Goal: Task Accomplishment & Management: Manage account settings

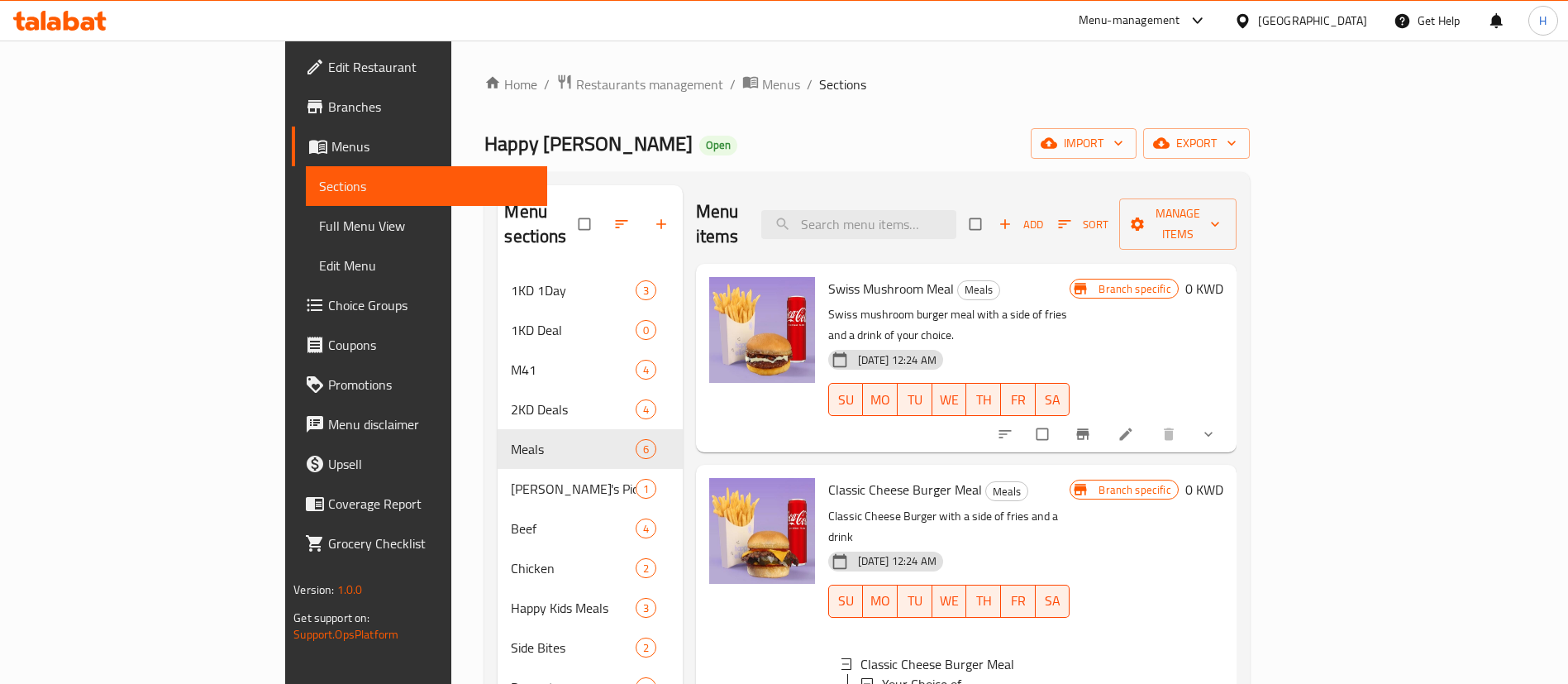
scroll to position [714, 0]
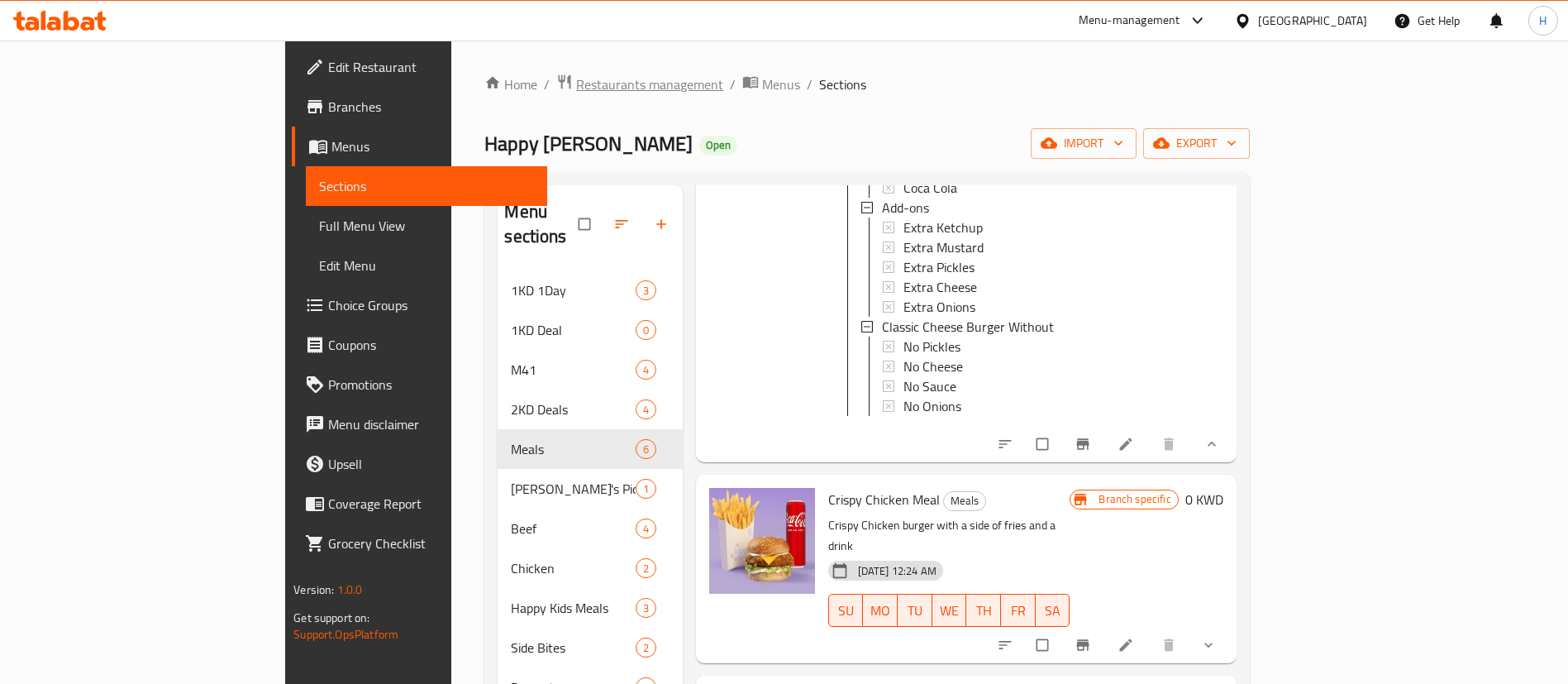
click at [576, 77] on span "Restaurants management" at bounding box center [650, 85] width 147 height 20
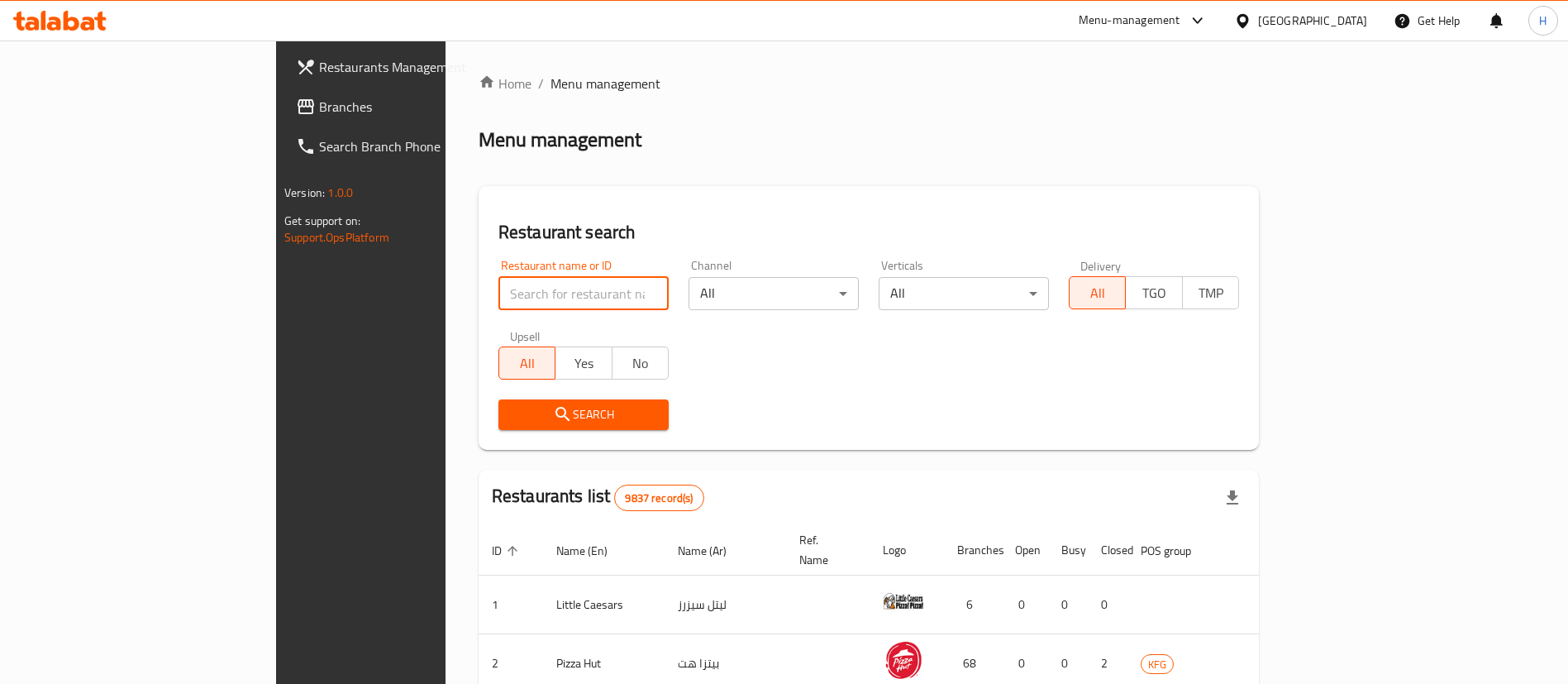
click at [498, 284] on input "search" at bounding box center [582, 294] width 170 height 33
type input "wachamean"
click button "Search" at bounding box center [582, 414] width 170 height 30
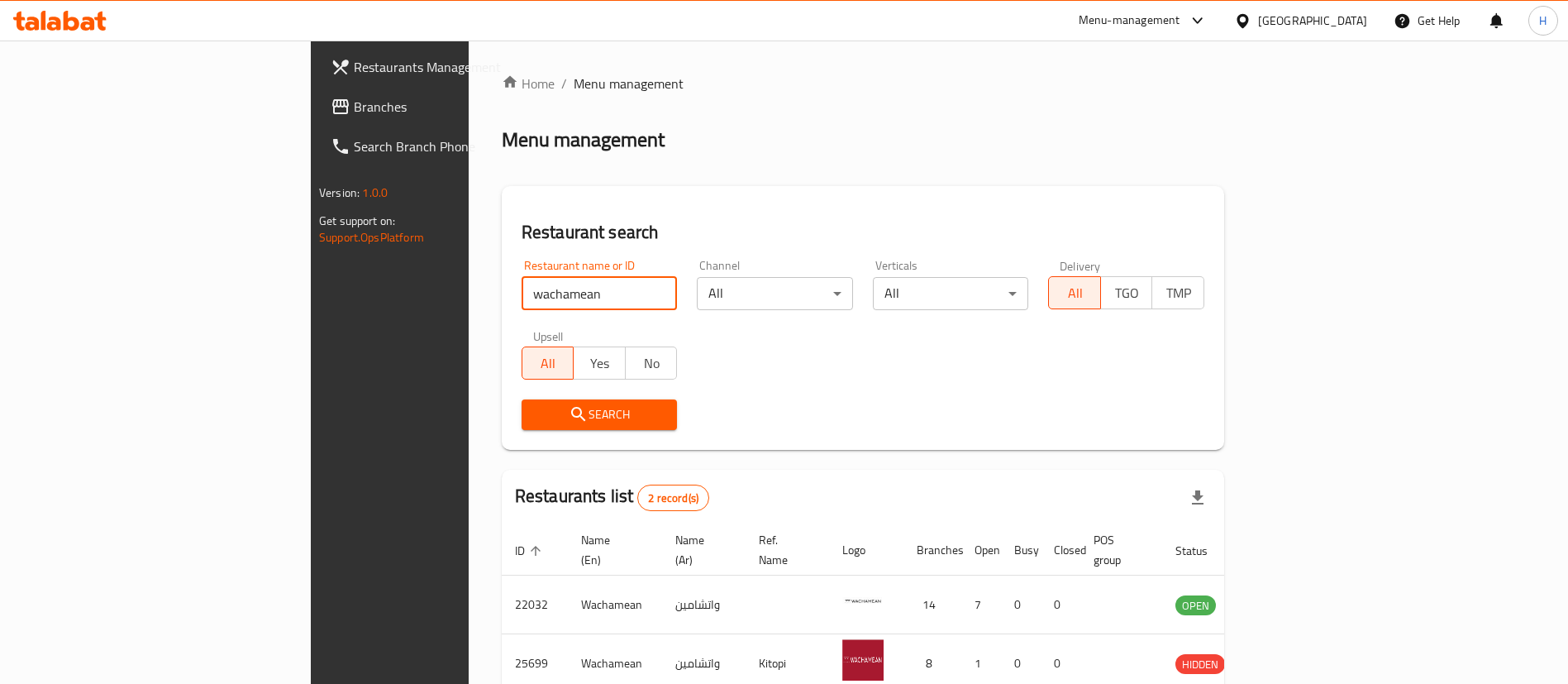
scroll to position [80, 0]
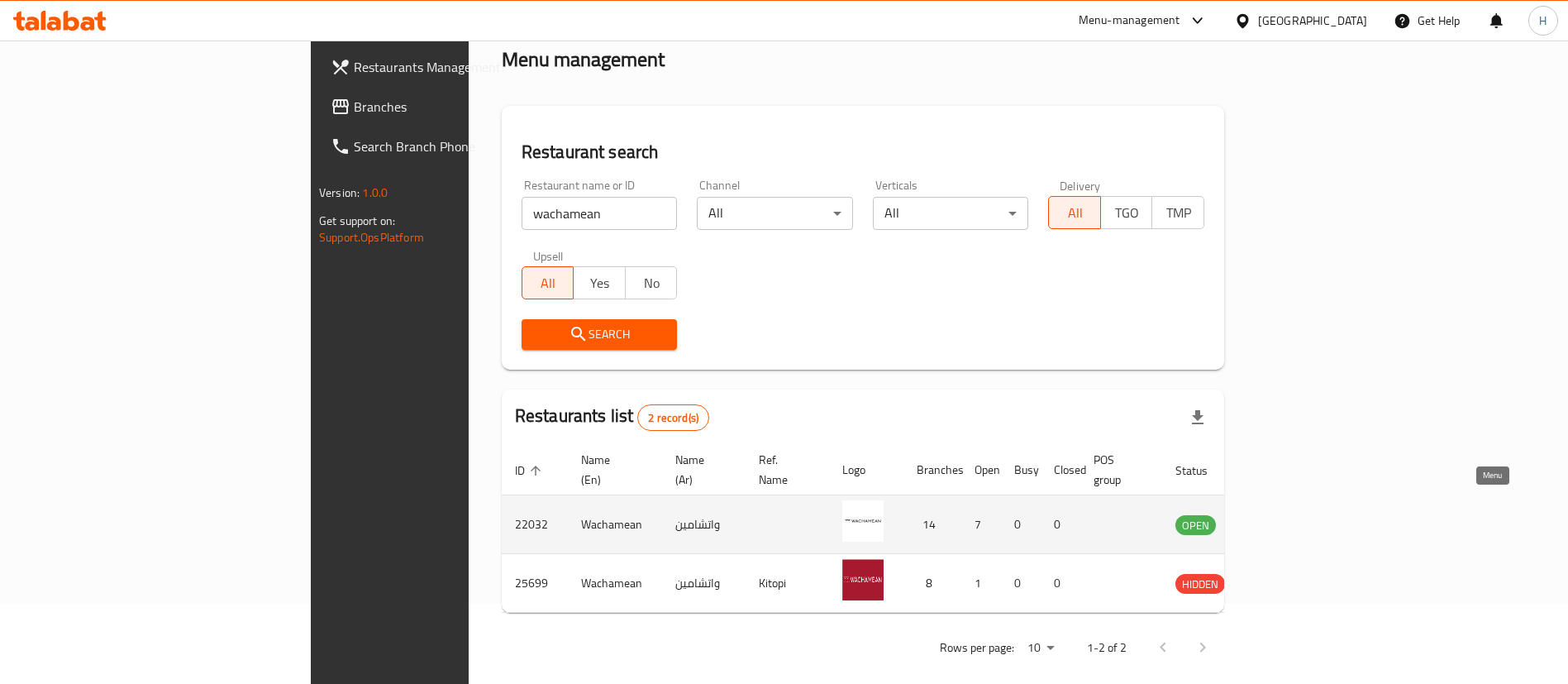
click at [1281, 518] on icon "enhanced table" at bounding box center [1272, 525] width 18 height 14
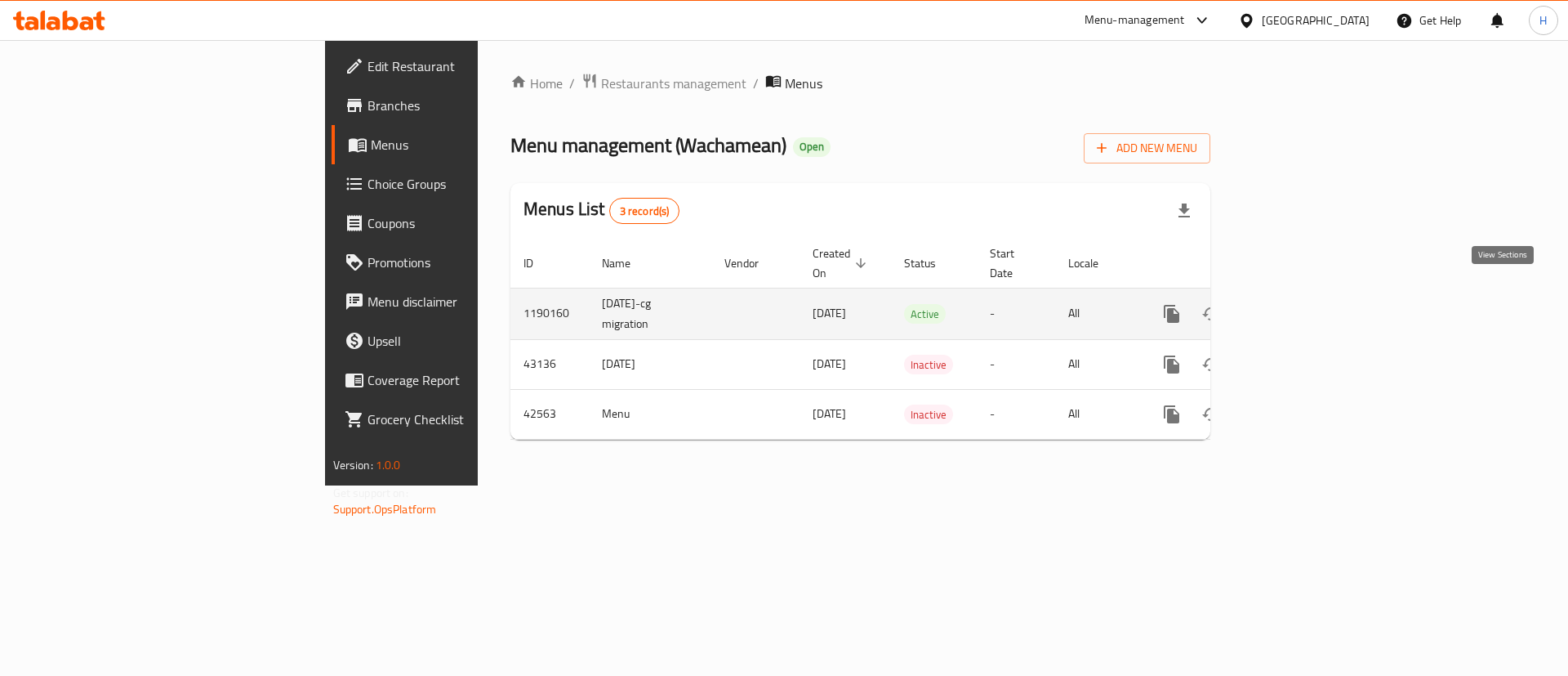
click at [1300, 304] on icon "enhanced table" at bounding box center [1290, 314] width 20 height 20
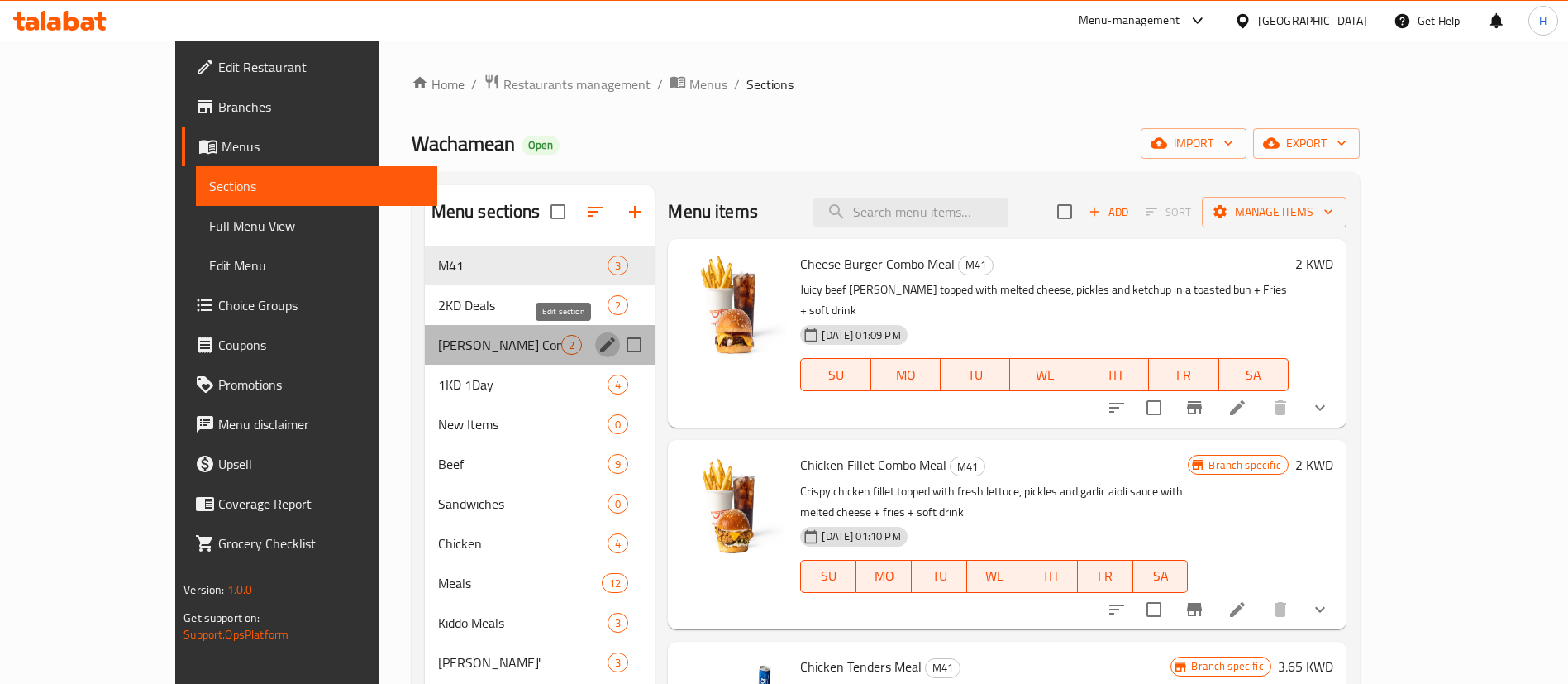
click at [600, 344] on icon "edit" at bounding box center [607, 344] width 15 height 15
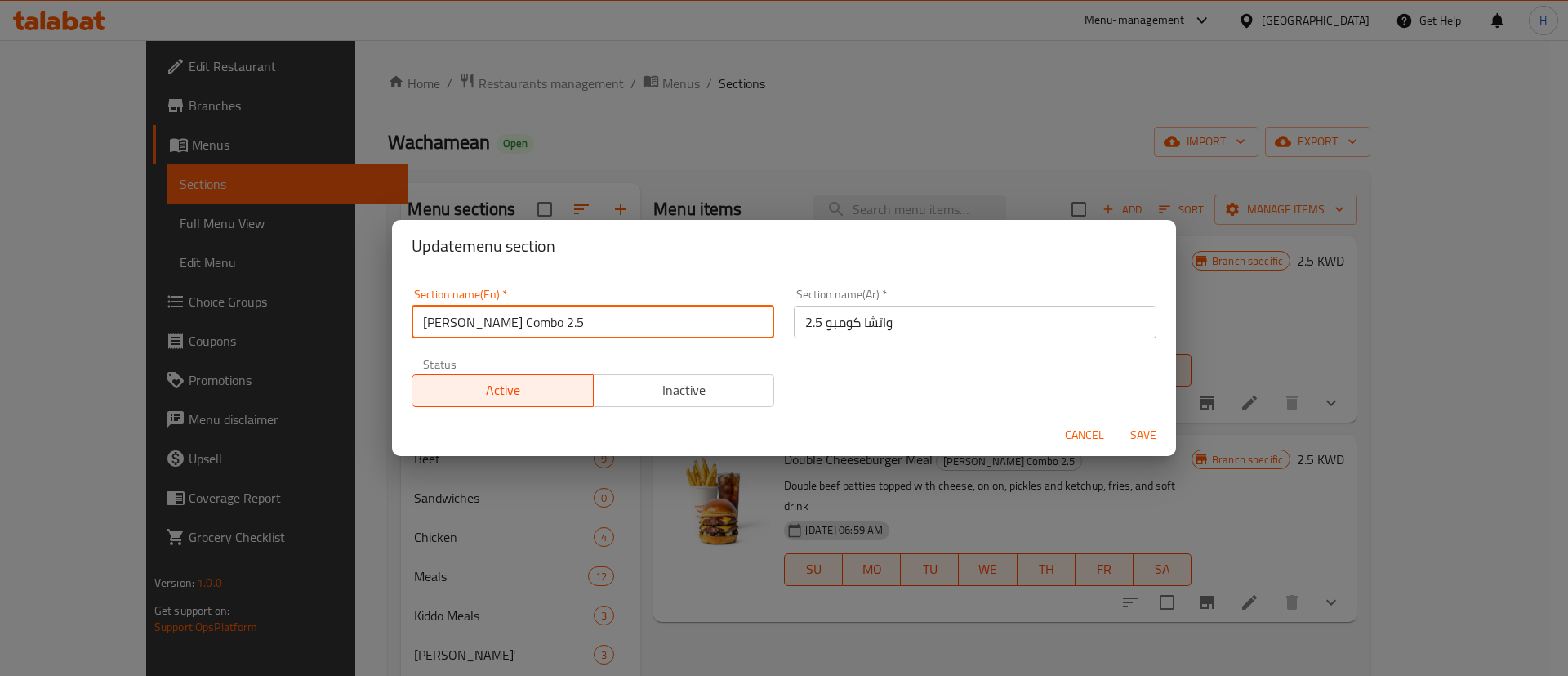
click at [699, 325] on input "[PERSON_NAME] Combo 2.5" at bounding box center [593, 322] width 363 height 33
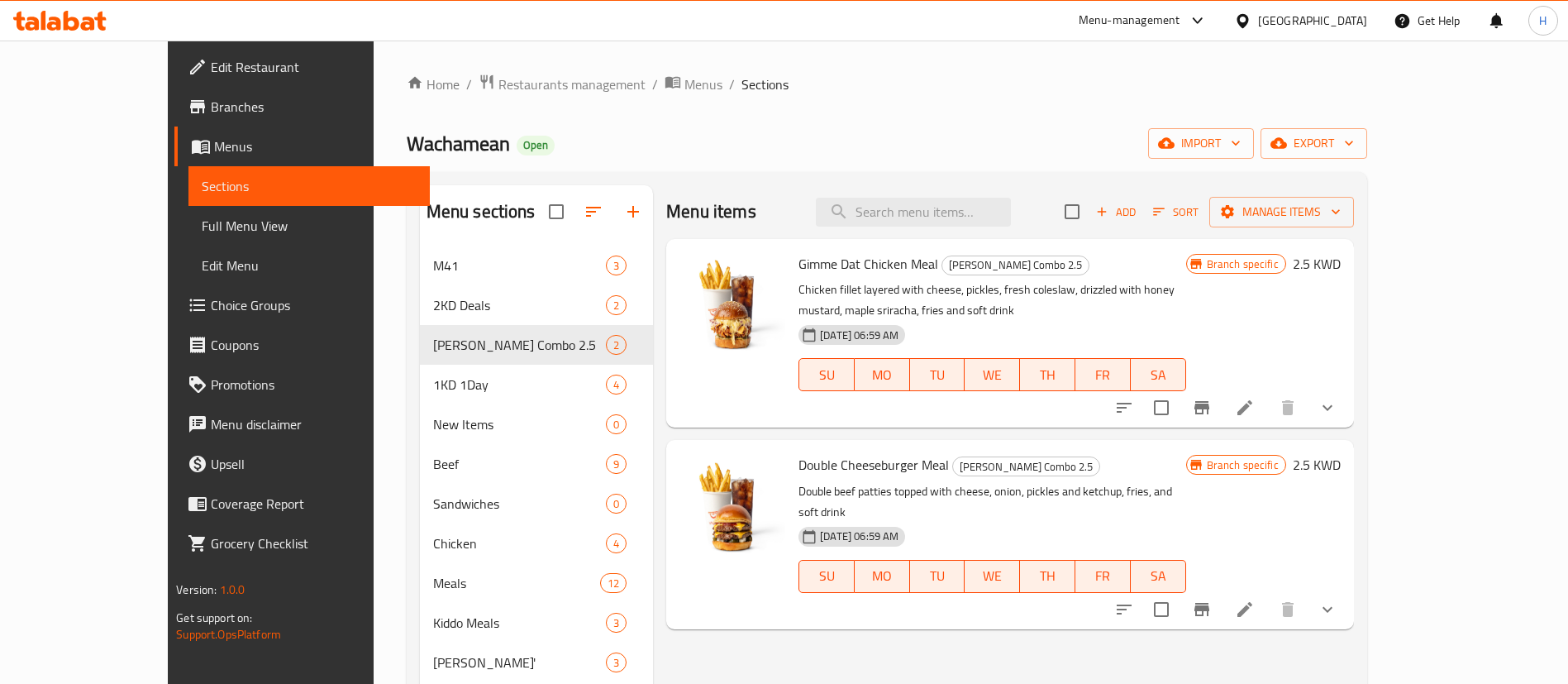
click at [871, 272] on span "Gimme Dat Chicken Meal" at bounding box center [868, 263] width 140 height 25
copy h6 "Gimme Dat Chicken Meal"
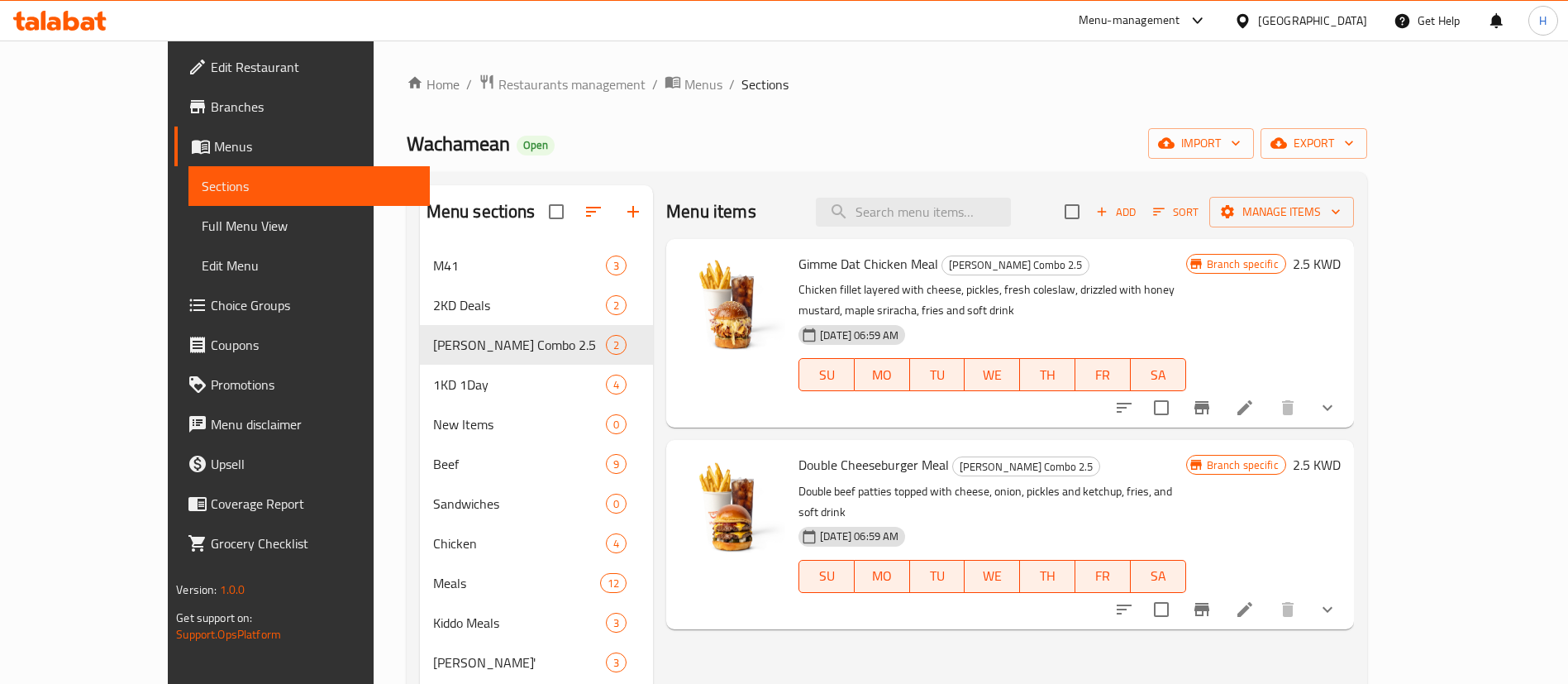
click at [846, 452] on span "Double Cheeseburger Meal" at bounding box center [872, 464] width 150 height 25
copy h6 "Double Cheeseburger Meal"
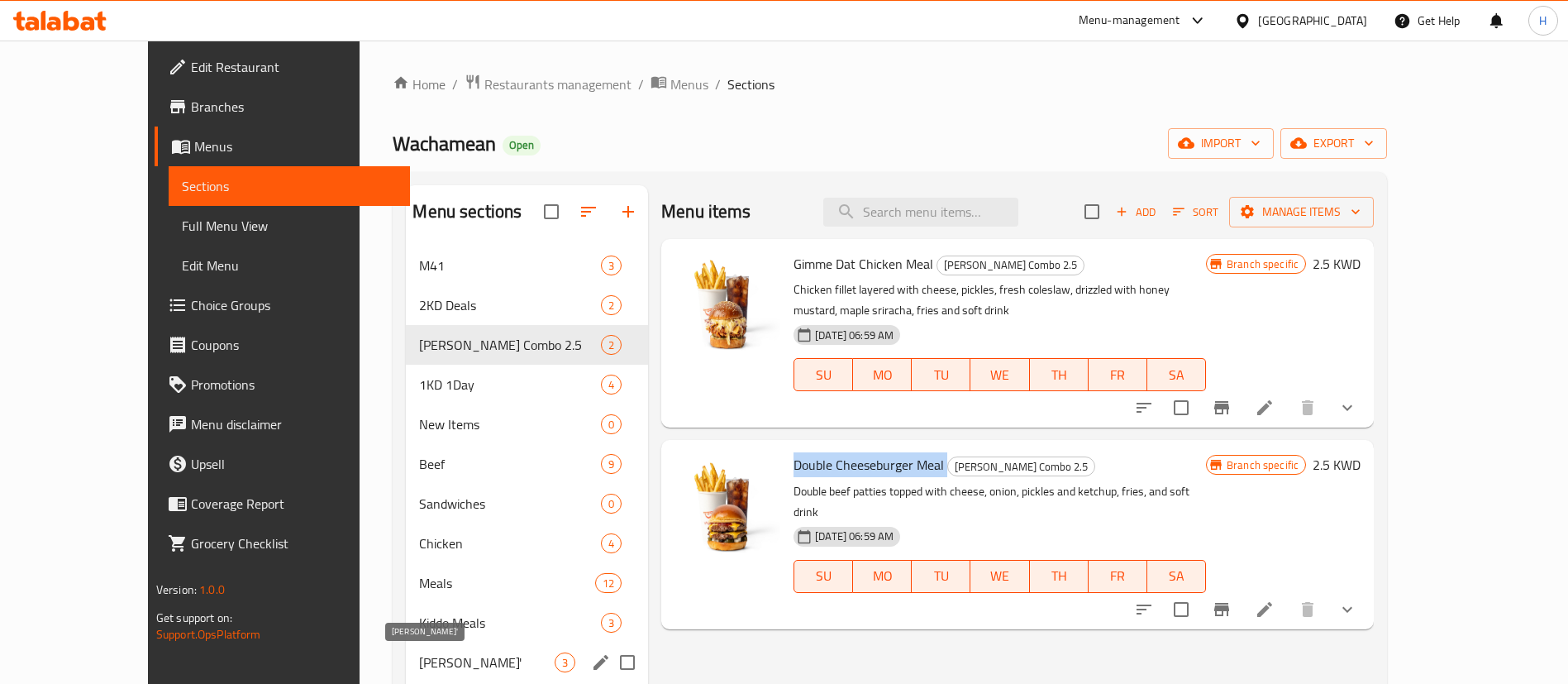
scroll to position [106, 0]
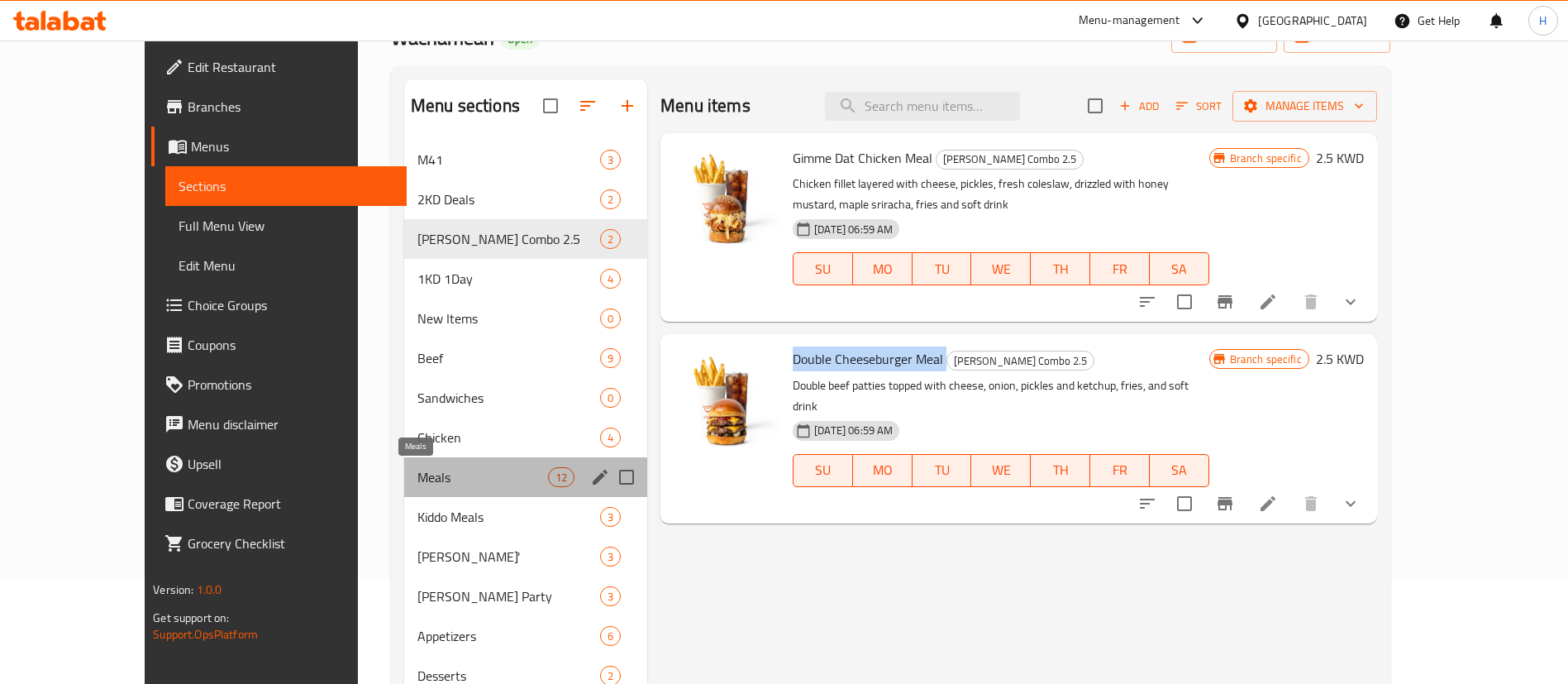
click at [417, 473] on span "Meals" at bounding box center [482, 477] width 131 height 20
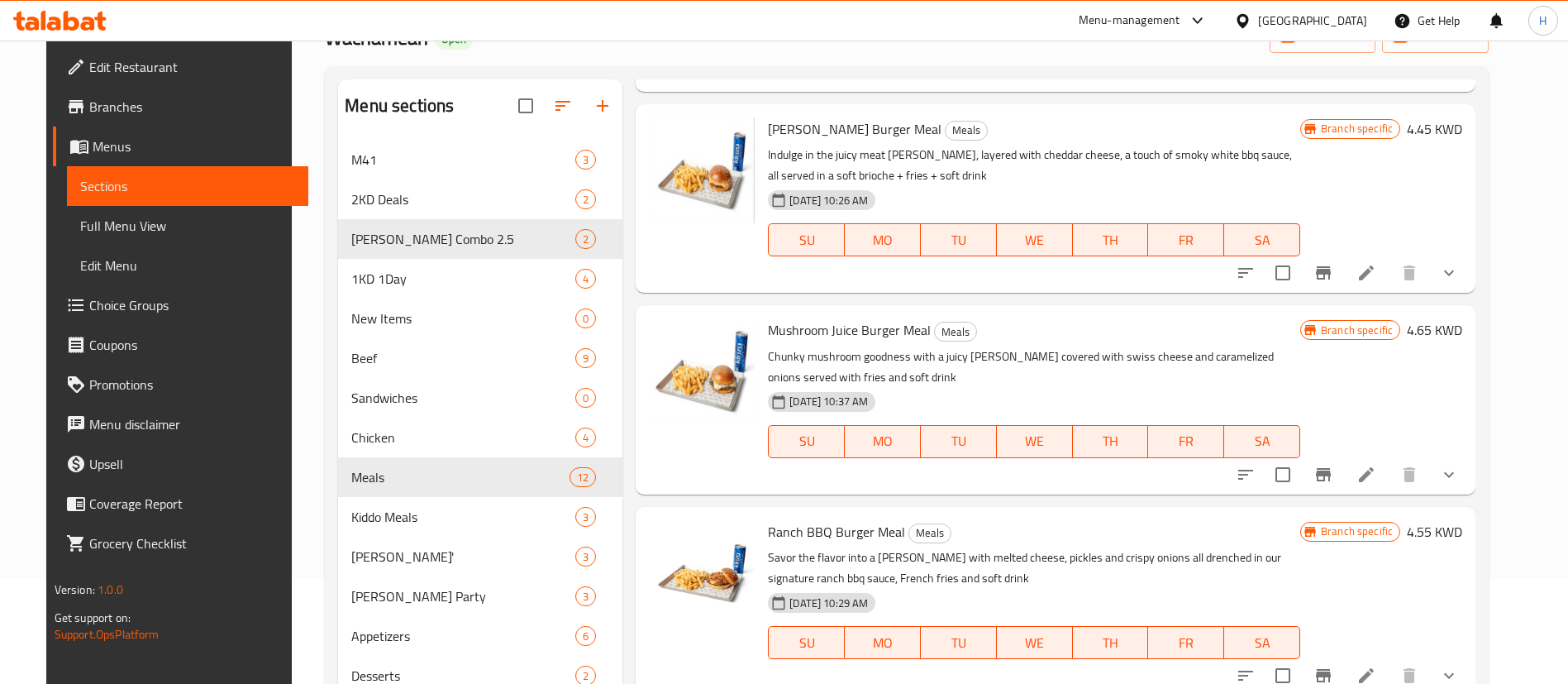
scroll to position [632, 0]
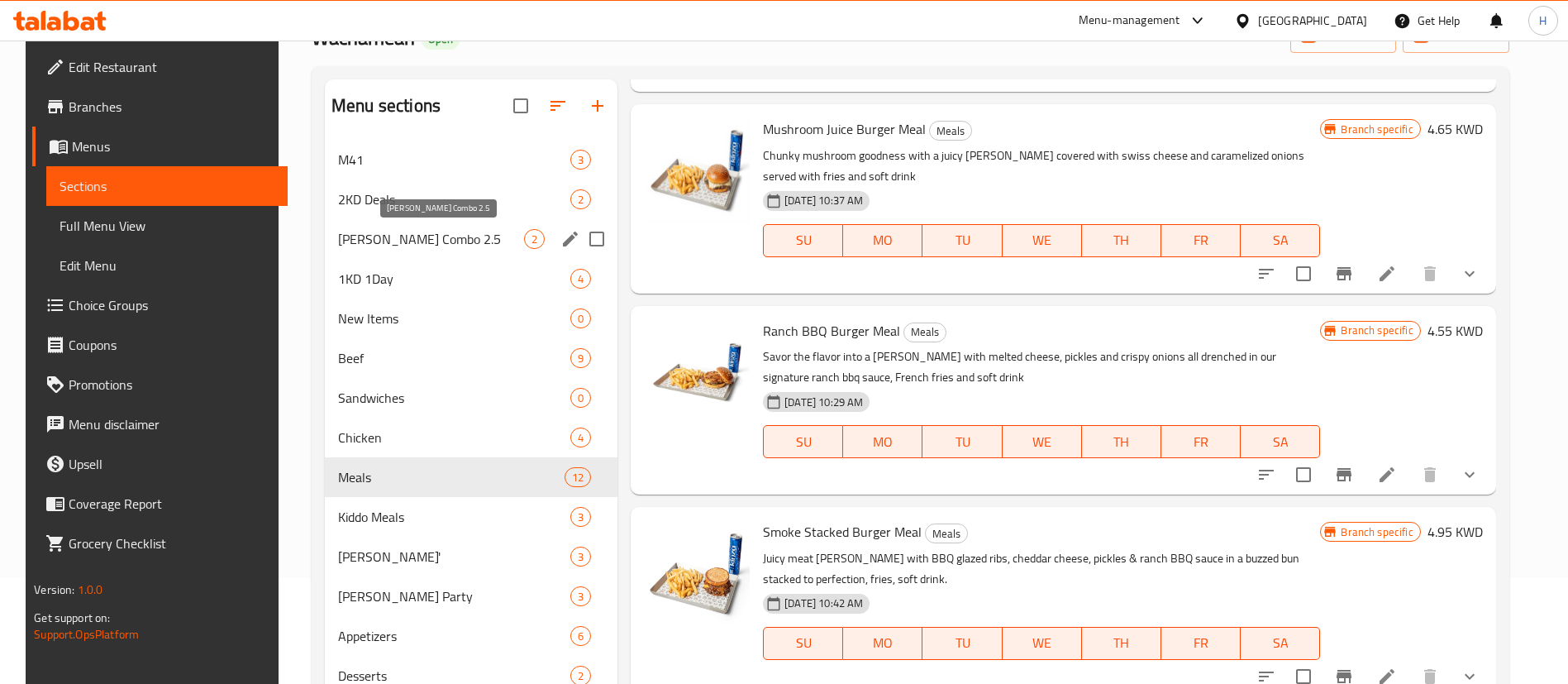
click at [474, 230] on span "[PERSON_NAME] Combo 2.5" at bounding box center [431, 239] width 186 height 20
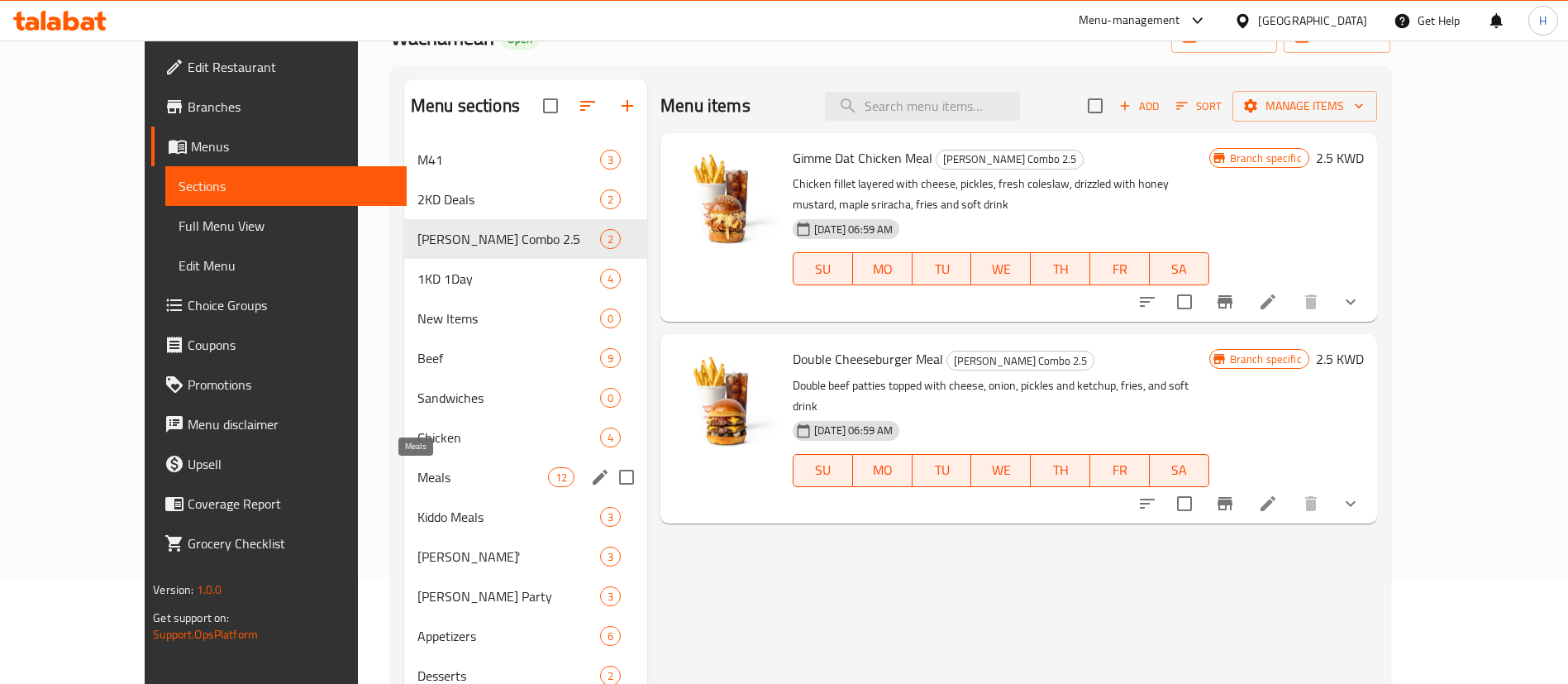
click at [425, 471] on span "Meals" at bounding box center [482, 477] width 131 height 20
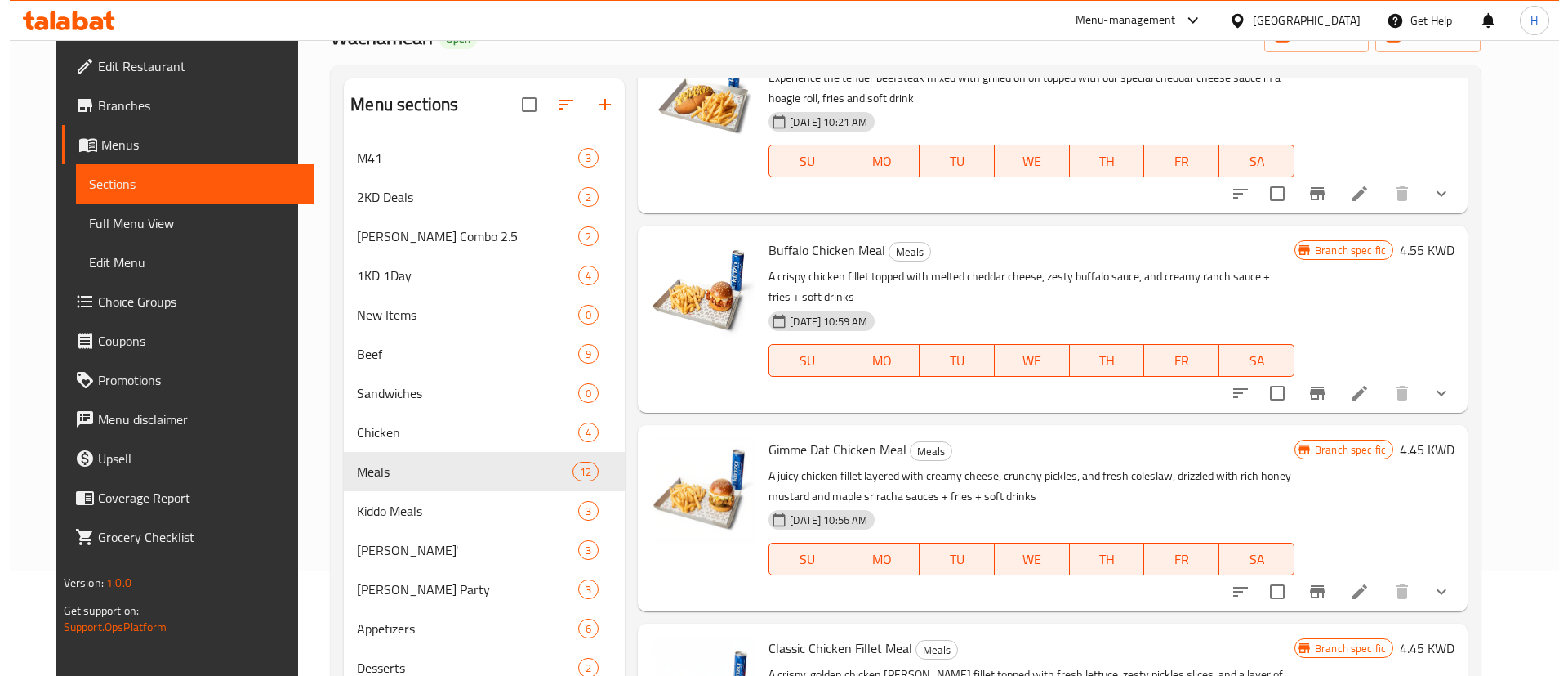
scroll to position [1498, 0]
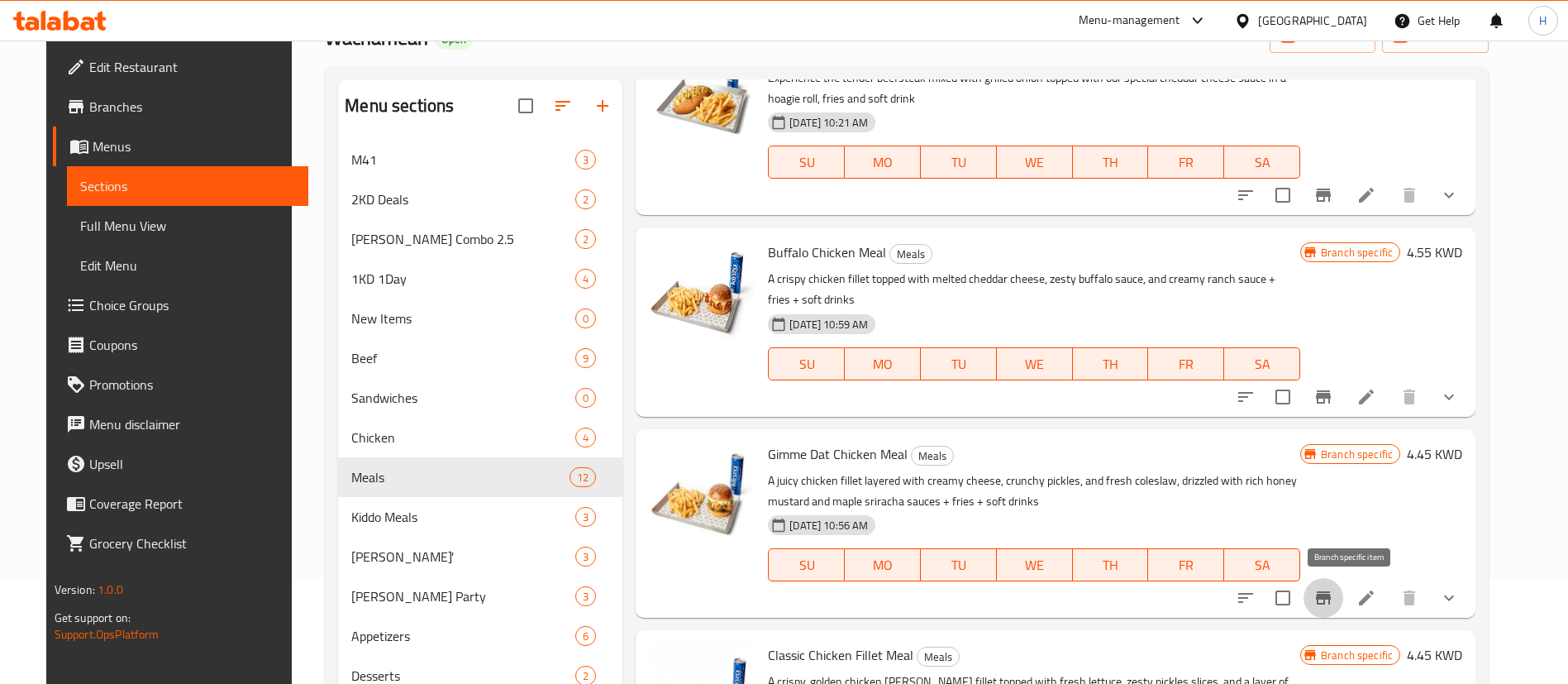
click at [1331, 591] on icon "Branch-specific-item" at bounding box center [1323, 597] width 15 height 13
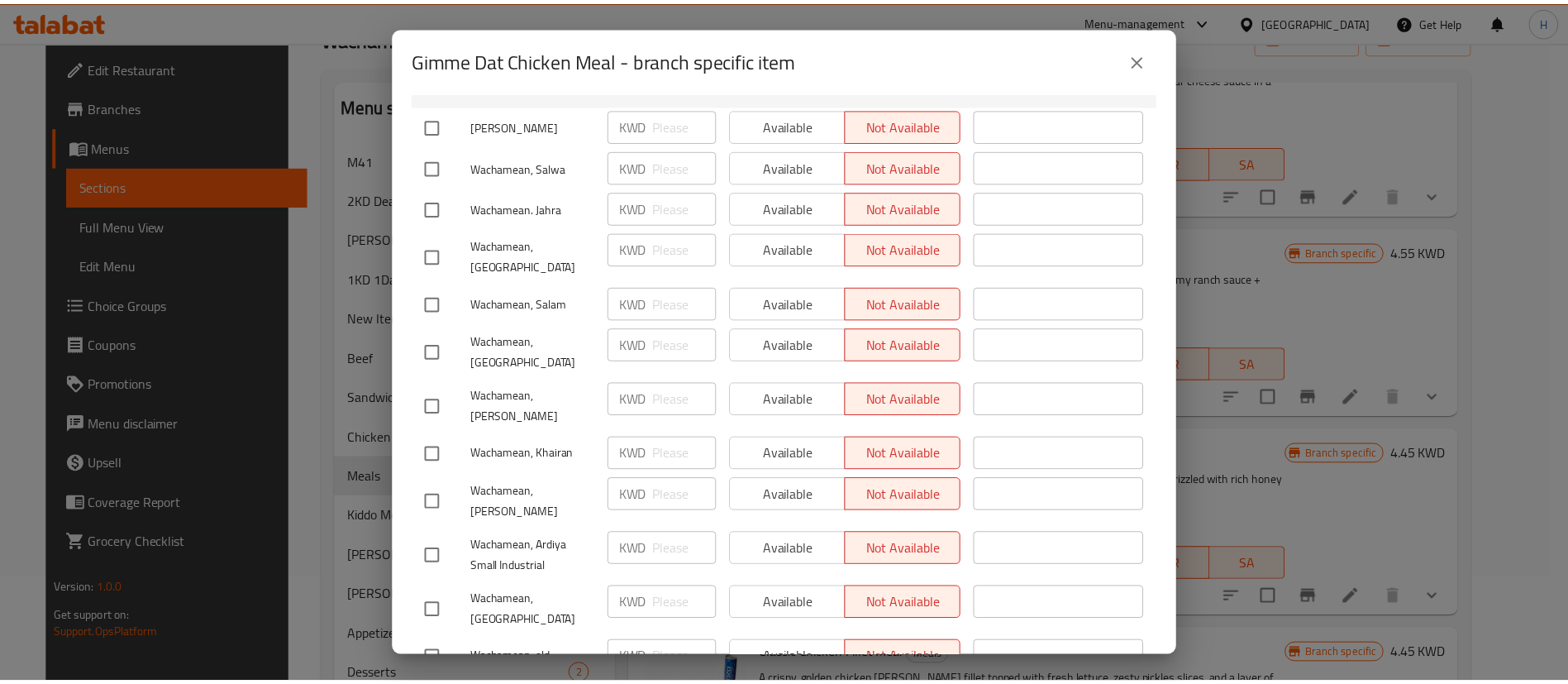
scroll to position [385, 0]
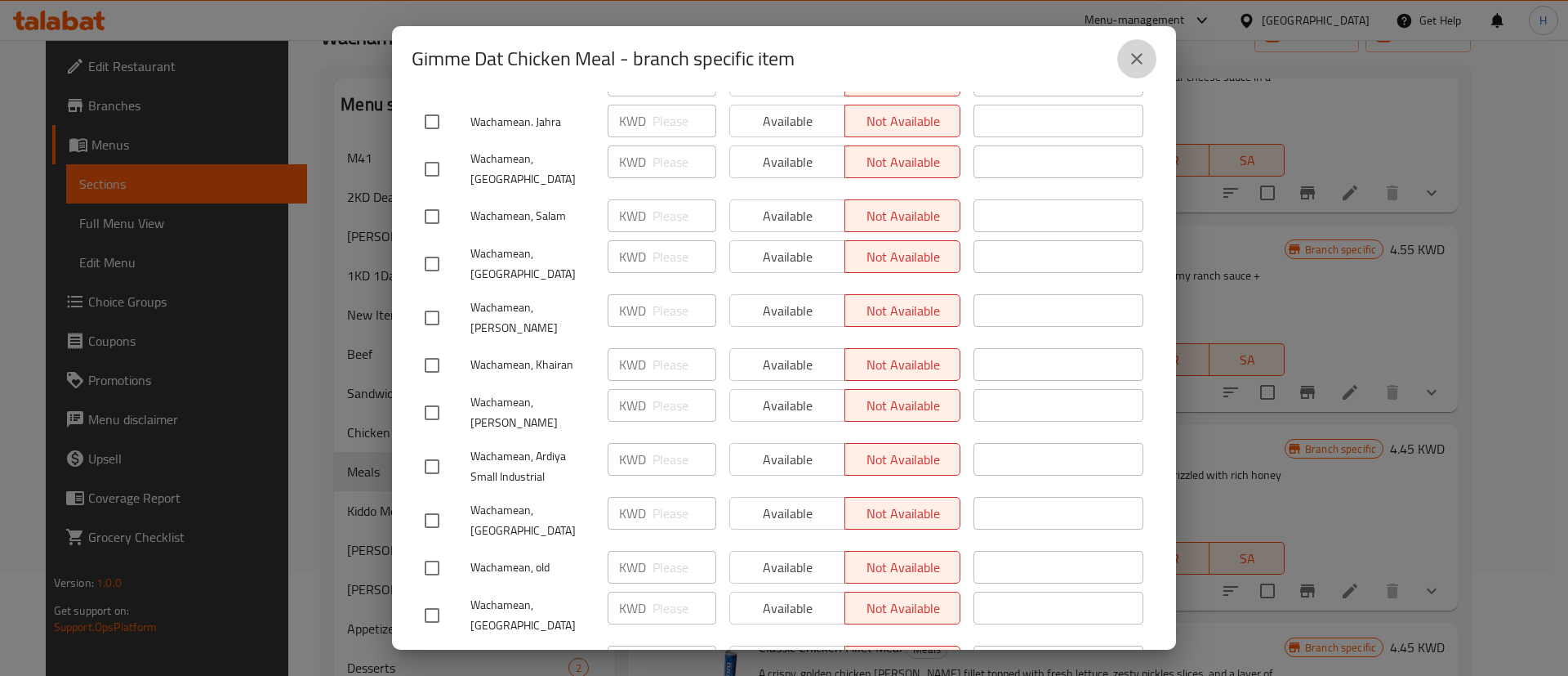
click at [1130, 57] on icon "close" at bounding box center [1137, 59] width 20 height 20
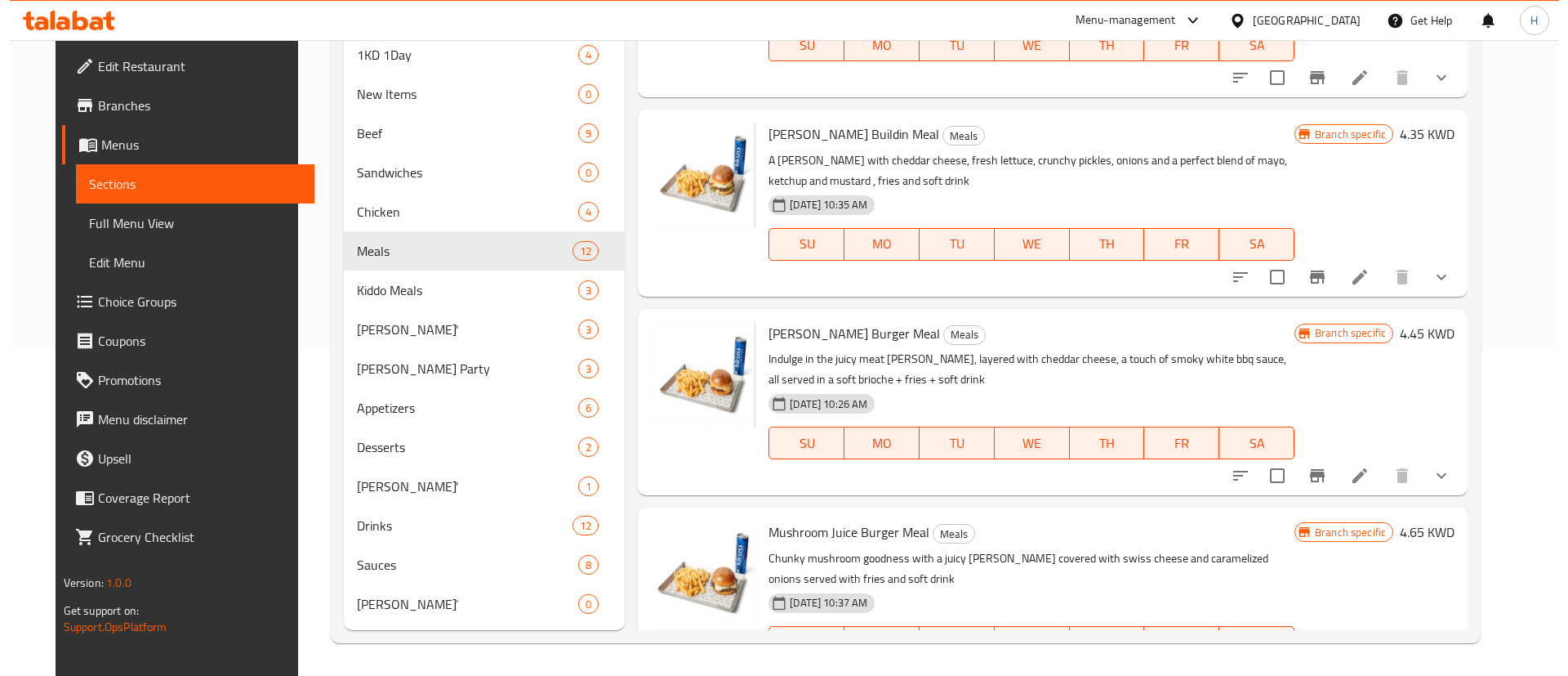
scroll to position [0, 0]
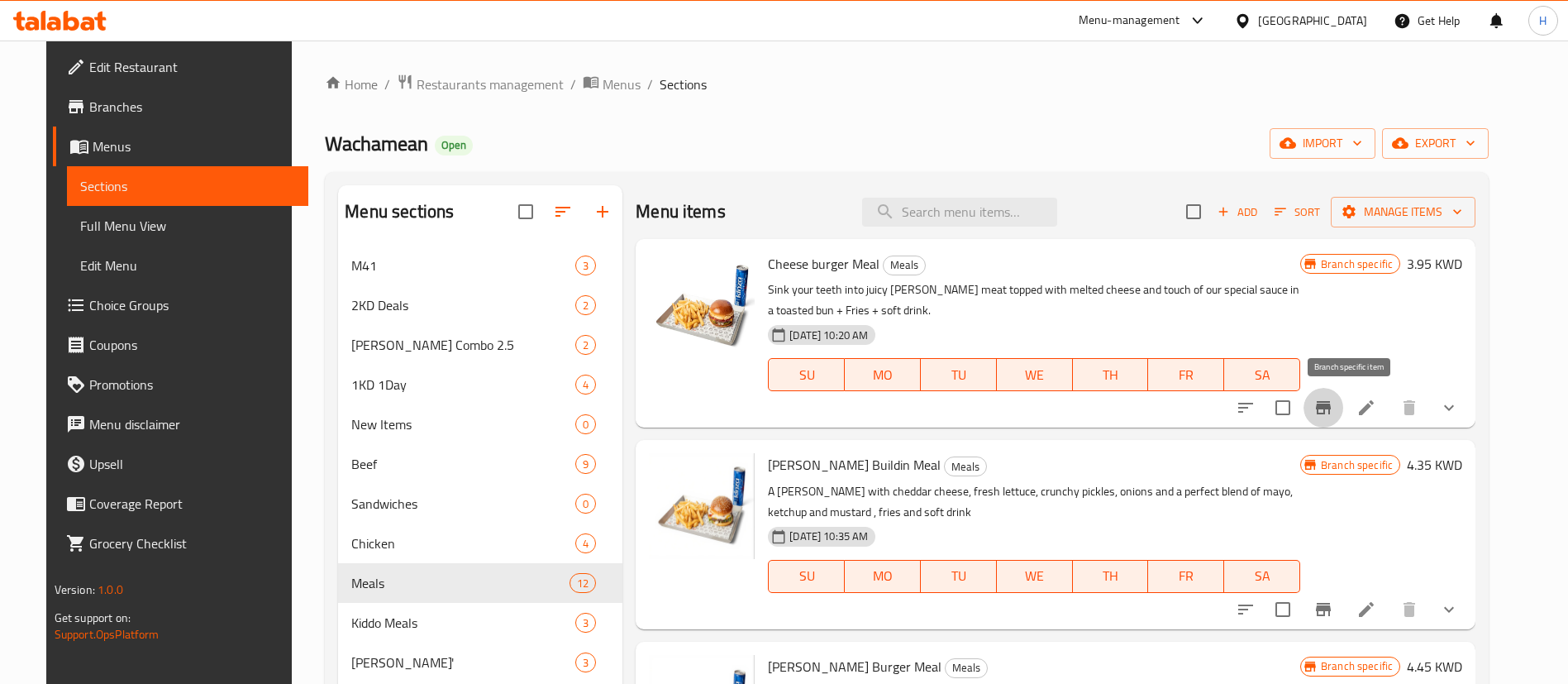
click at [1343, 421] on button "Branch-specific-item" at bounding box center [1322, 407] width 40 height 40
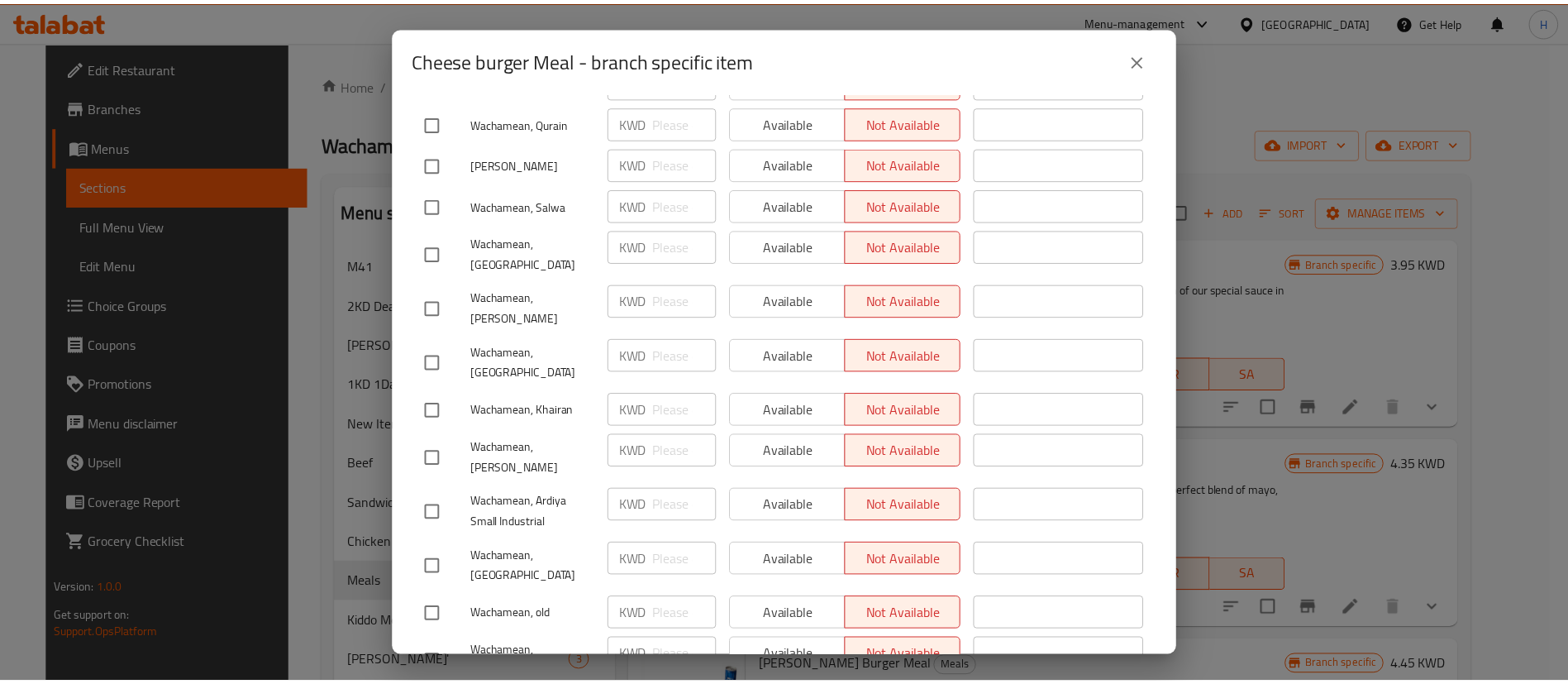
scroll to position [384, 0]
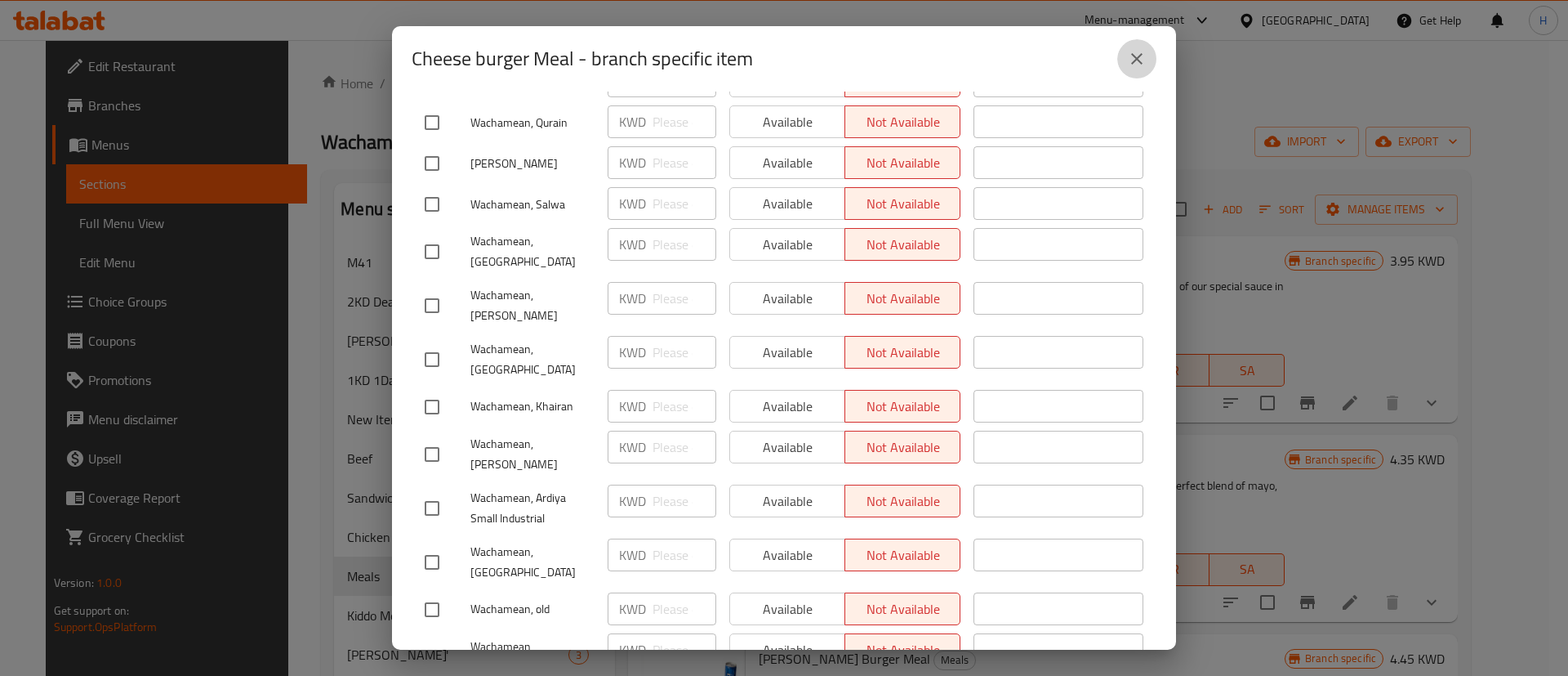
click at [1141, 56] on icon "close" at bounding box center [1137, 59] width 20 height 20
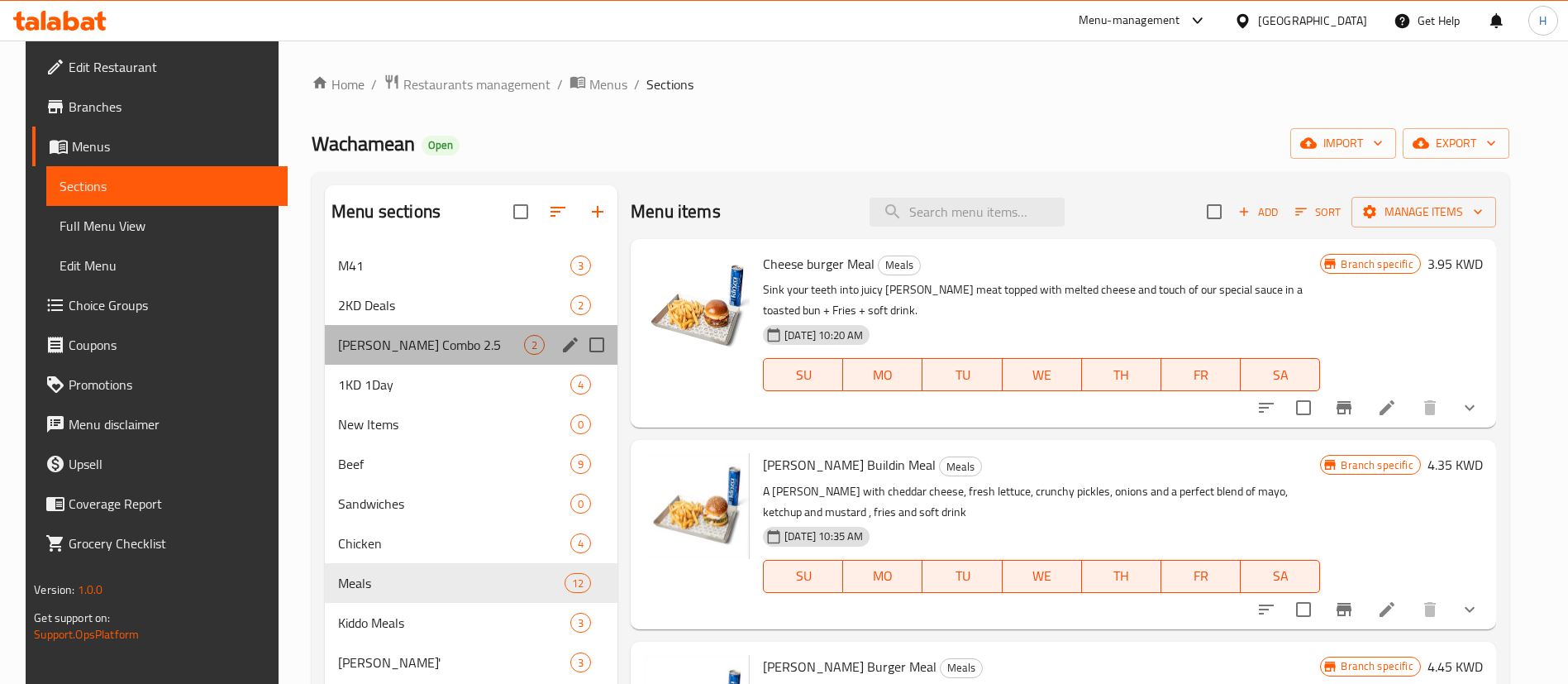
click at [441, 331] on div "[PERSON_NAME] Combo 2.5 2" at bounding box center [471, 344] width 293 height 40
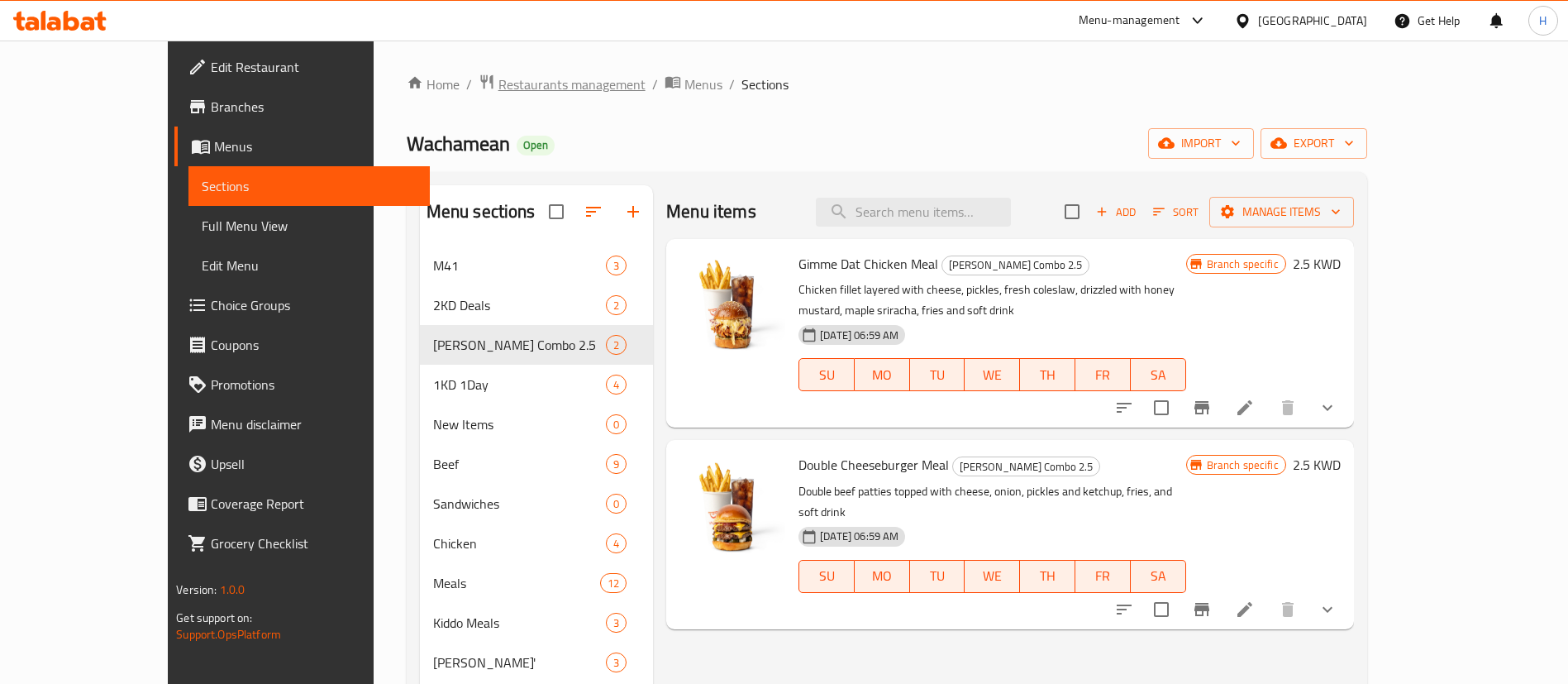
click at [498, 88] on span "Restaurants management" at bounding box center [571, 85] width 147 height 20
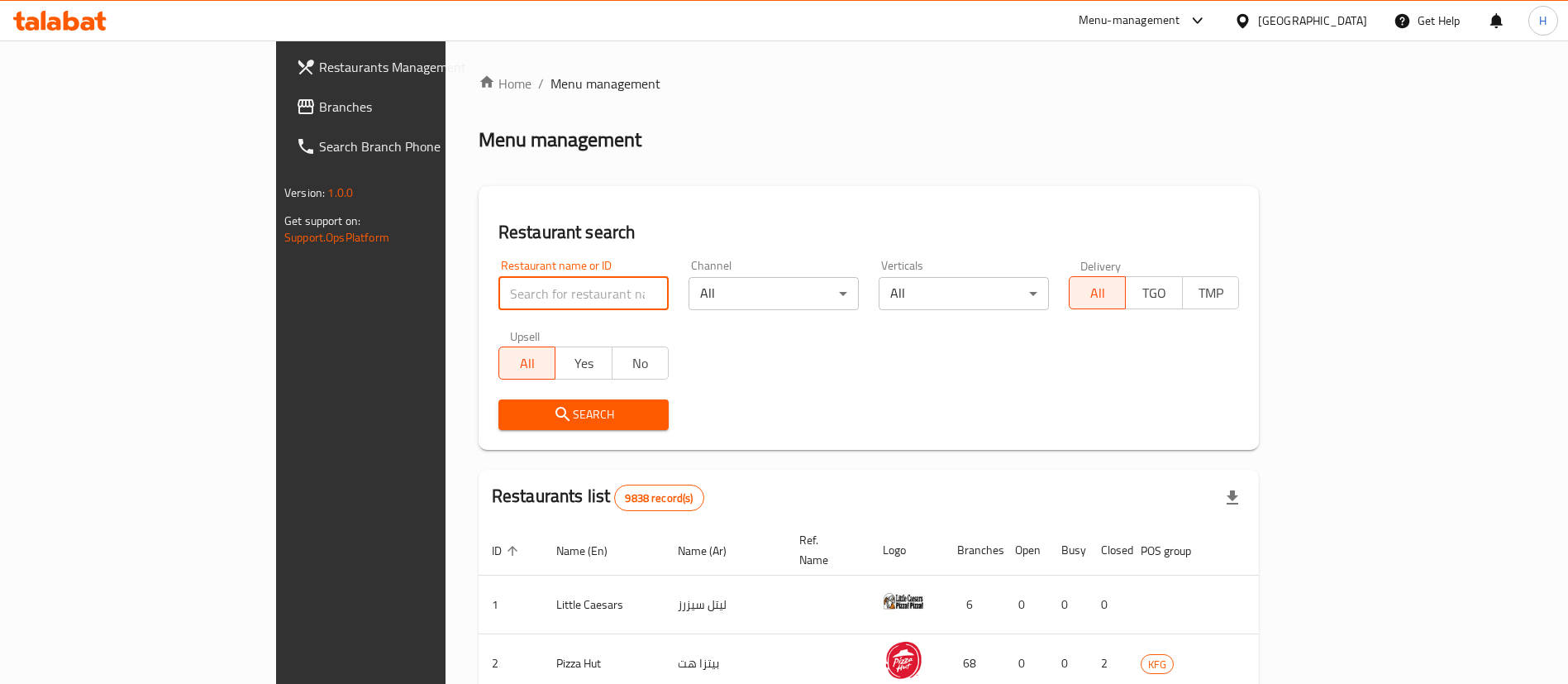
click at [498, 295] on input "search" at bounding box center [582, 294] width 170 height 33
type input "happy el"
click button "Search" at bounding box center [582, 414] width 170 height 30
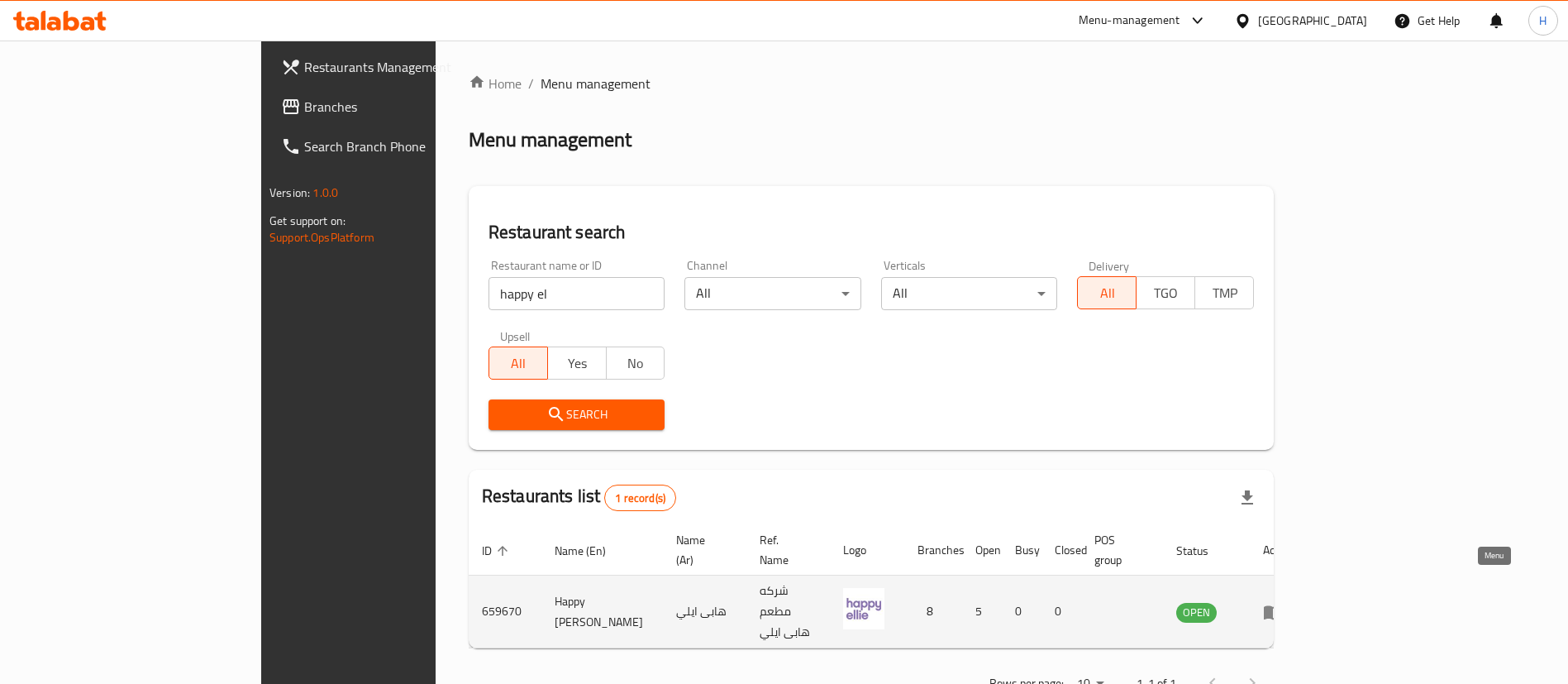
click at [1283, 602] on icon "enhanced table" at bounding box center [1273, 612] width 20 height 20
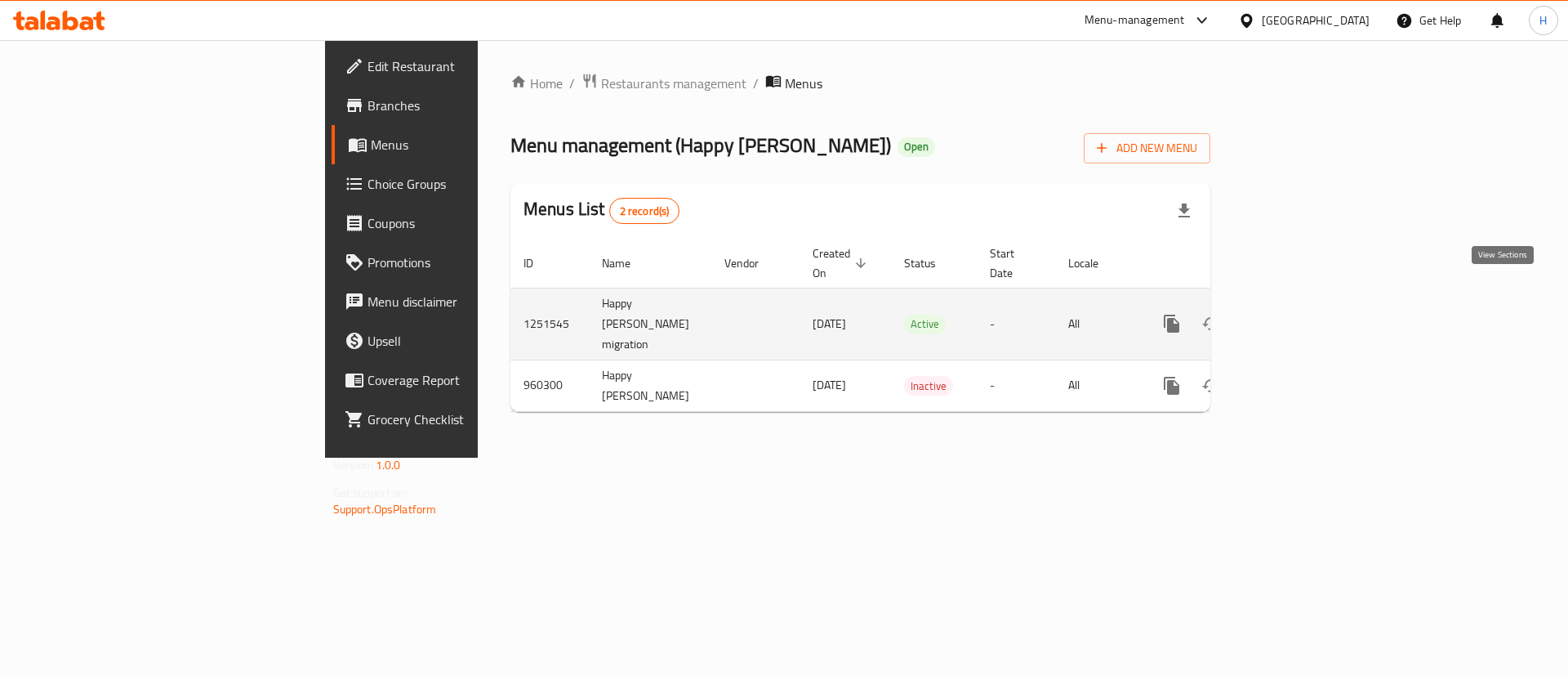
click at [1300, 314] on icon "enhanced table" at bounding box center [1290, 324] width 20 height 20
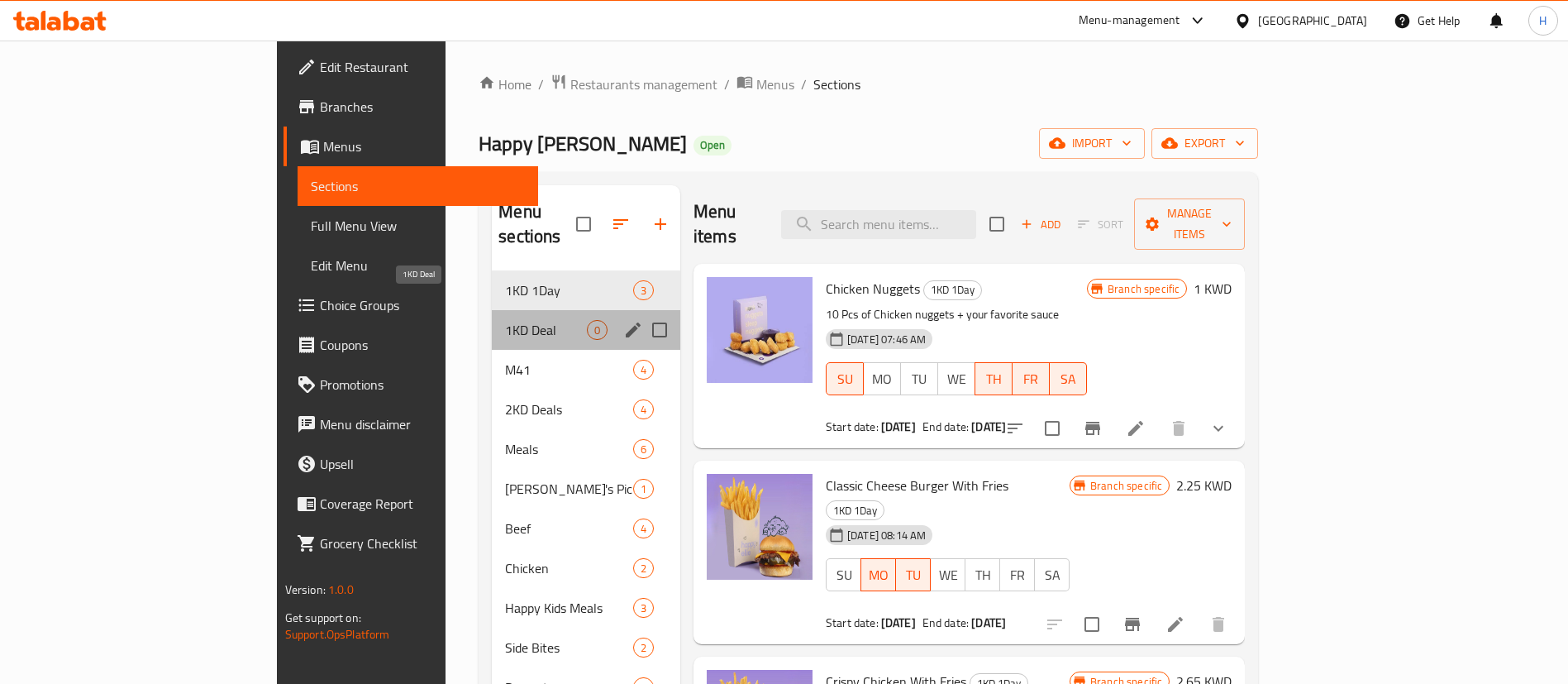
click at [505, 320] on span "1KD Deal" at bounding box center [546, 330] width 82 height 20
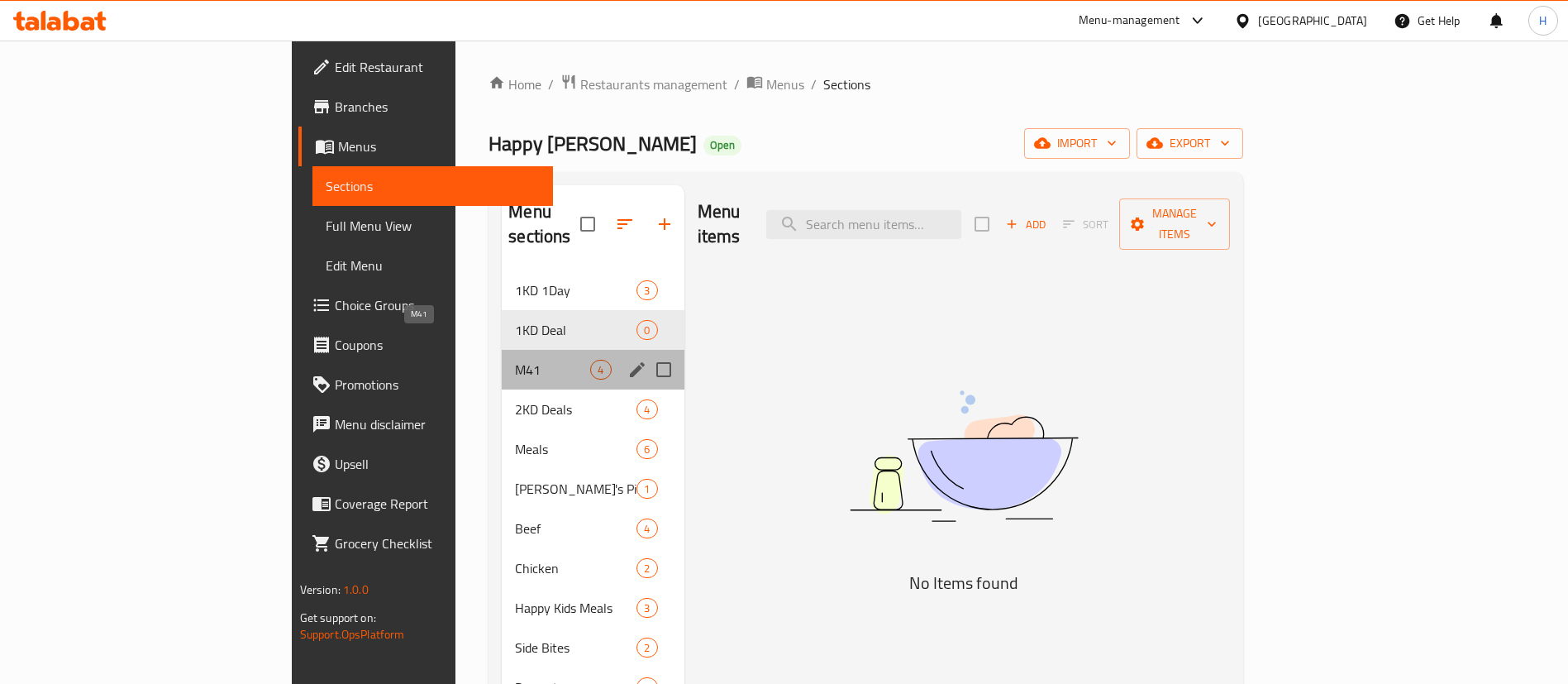
click at [514, 360] on span "M41" at bounding box center [552, 370] width 75 height 20
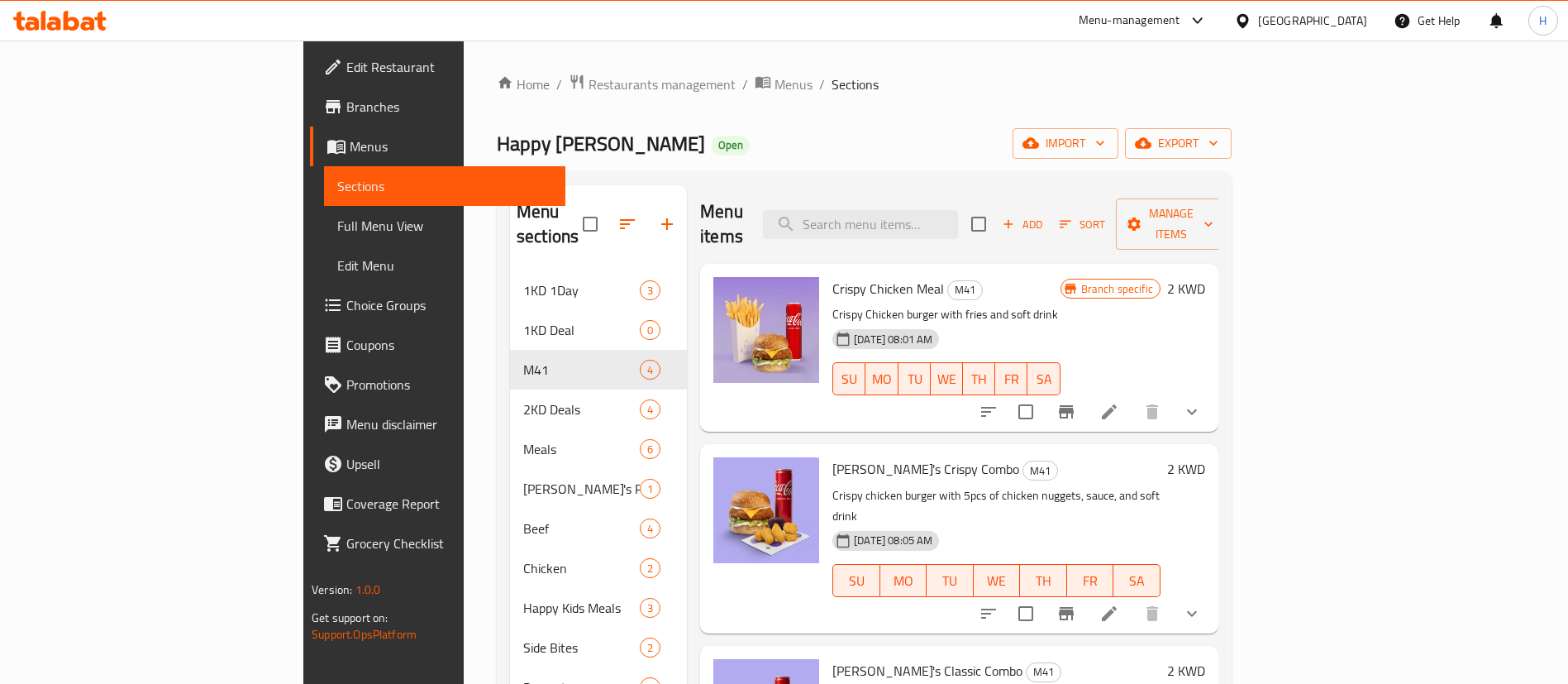
click at [837, 276] on span "Crispy Chicken Meal" at bounding box center [887, 288] width 111 height 25
copy h6 "Crispy Chicken Meal"
click at [832, 457] on span "[PERSON_NAME]'s Crispy Combo" at bounding box center [925, 469] width 187 height 25
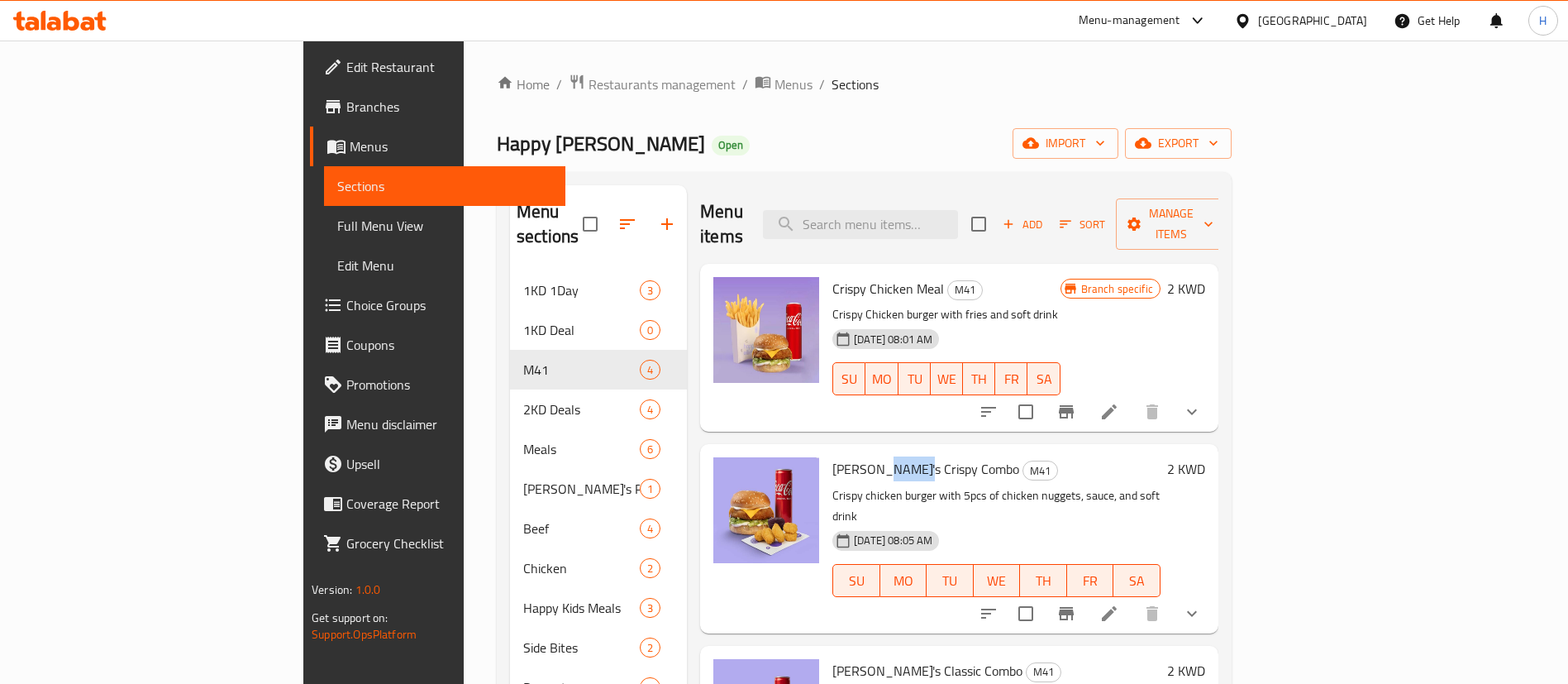
click at [832, 457] on span "[PERSON_NAME]'s Crispy Combo" at bounding box center [925, 469] width 187 height 25
copy h6 "[PERSON_NAME]'s Crispy Combo"
click at [832, 658] on span "[PERSON_NAME]'s Classic Combo" at bounding box center [927, 670] width 190 height 25
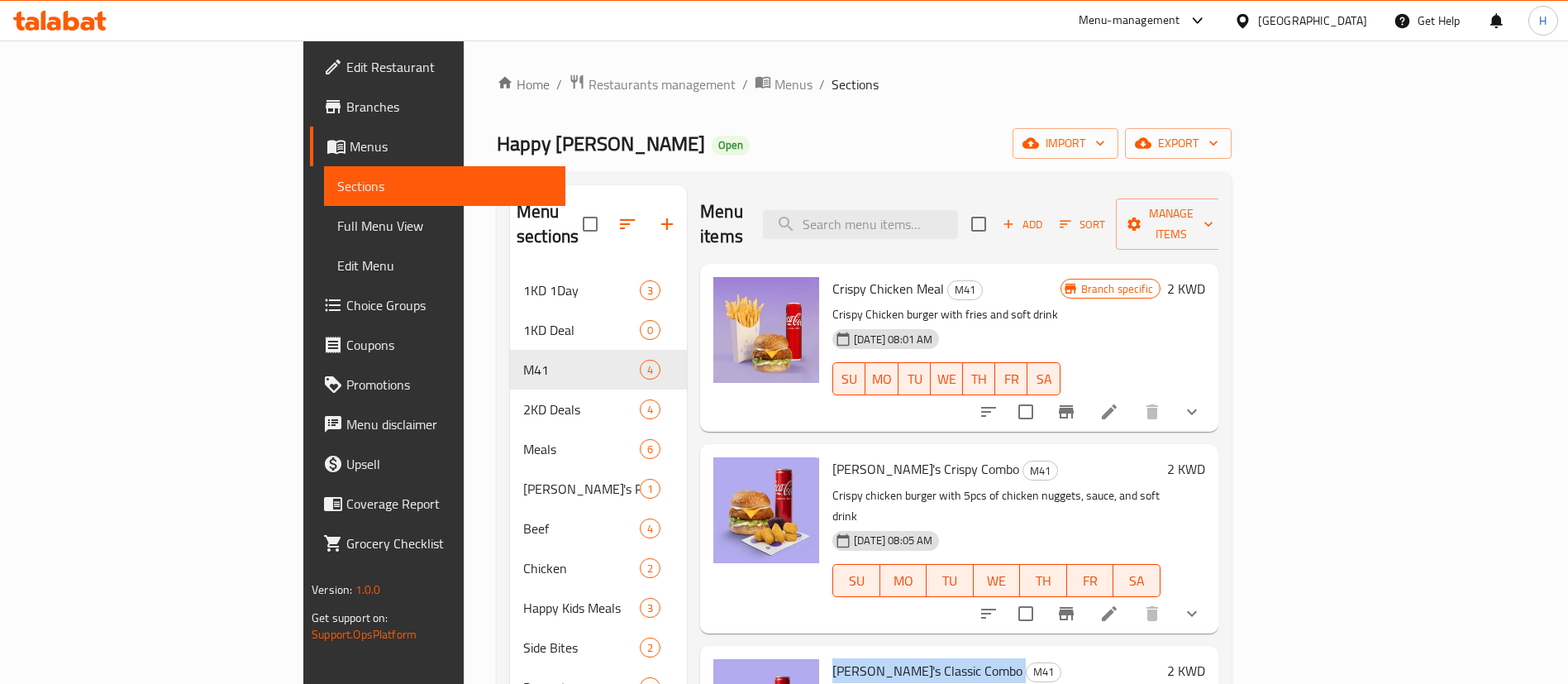
click at [832, 658] on span "[PERSON_NAME]'s Classic Combo" at bounding box center [927, 670] width 190 height 25
copy h6 "[PERSON_NAME]'s Classic Combo"
click at [839, 569] on span "SU" at bounding box center [856, 581] width 33 height 24
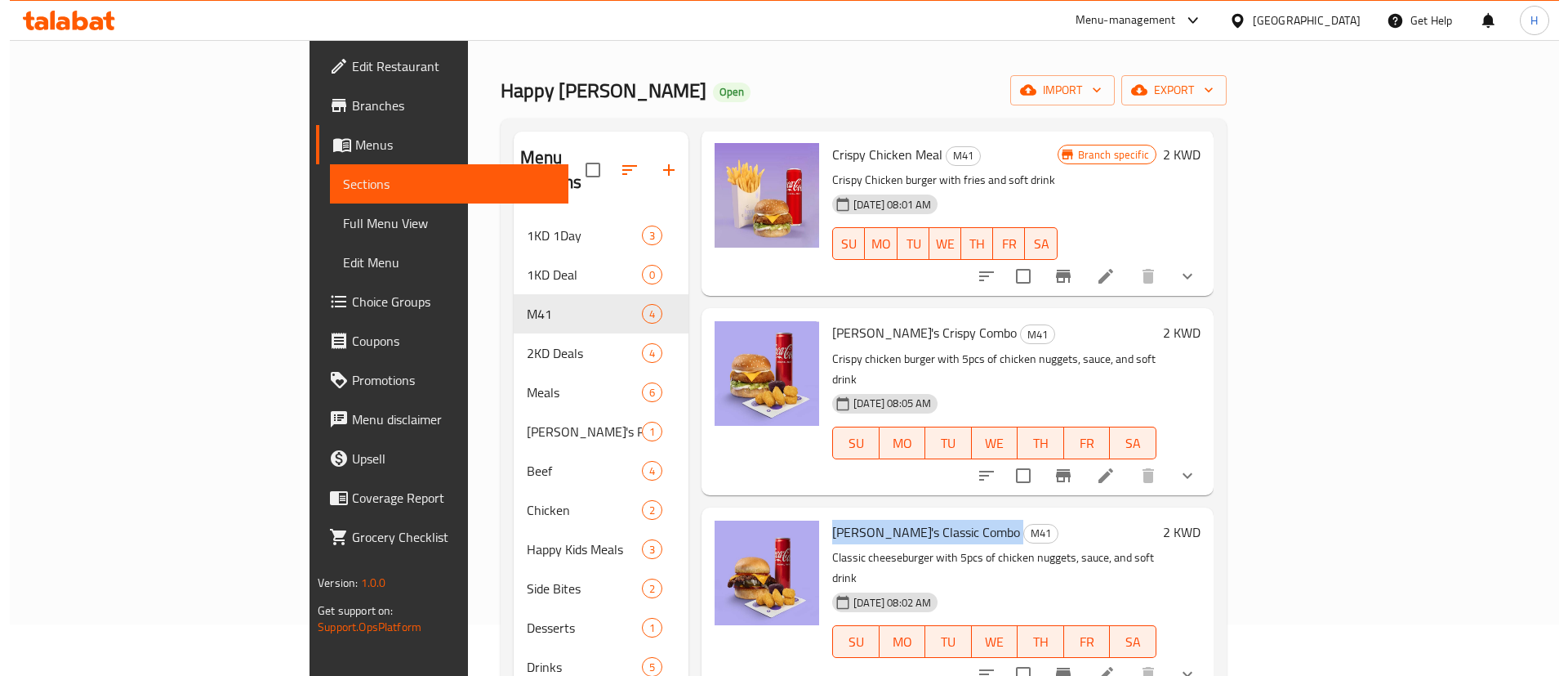
scroll to position [228, 0]
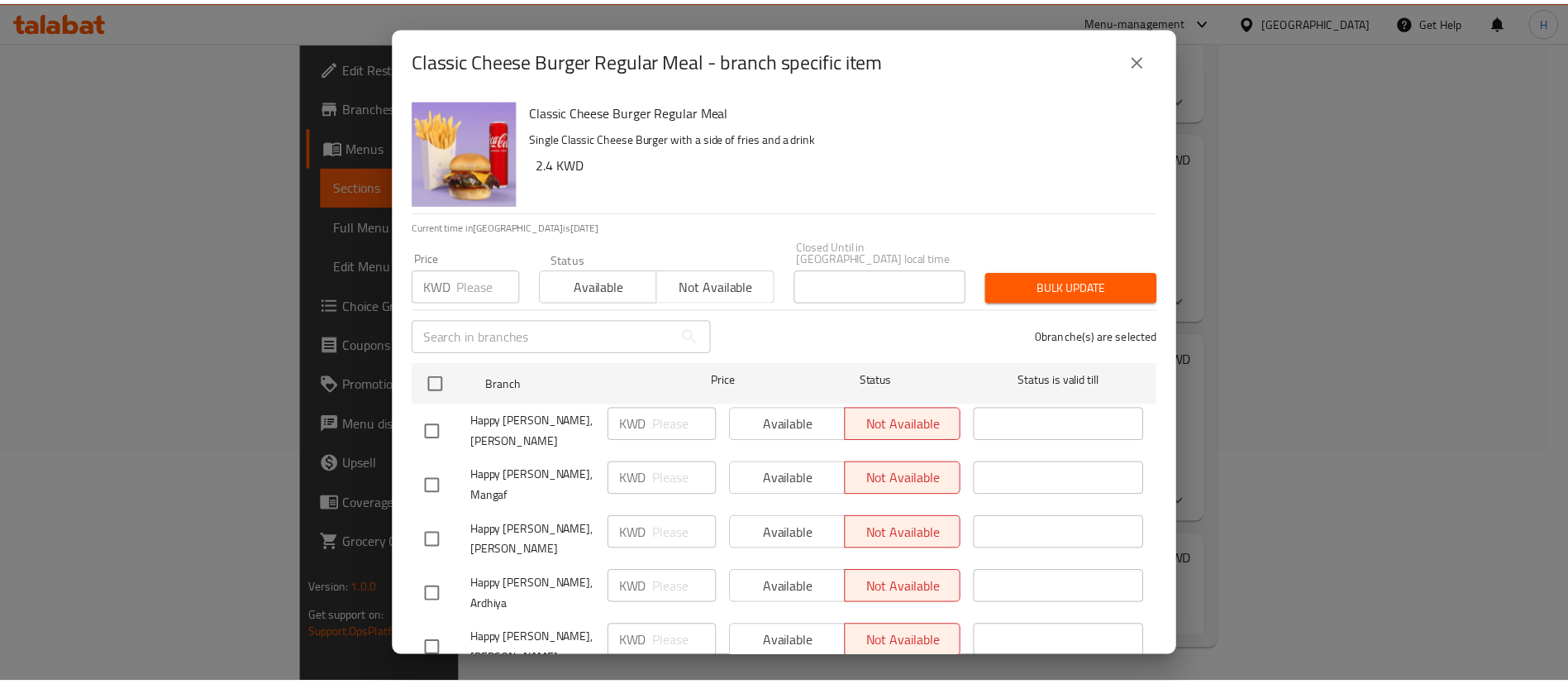
scroll to position [123, 0]
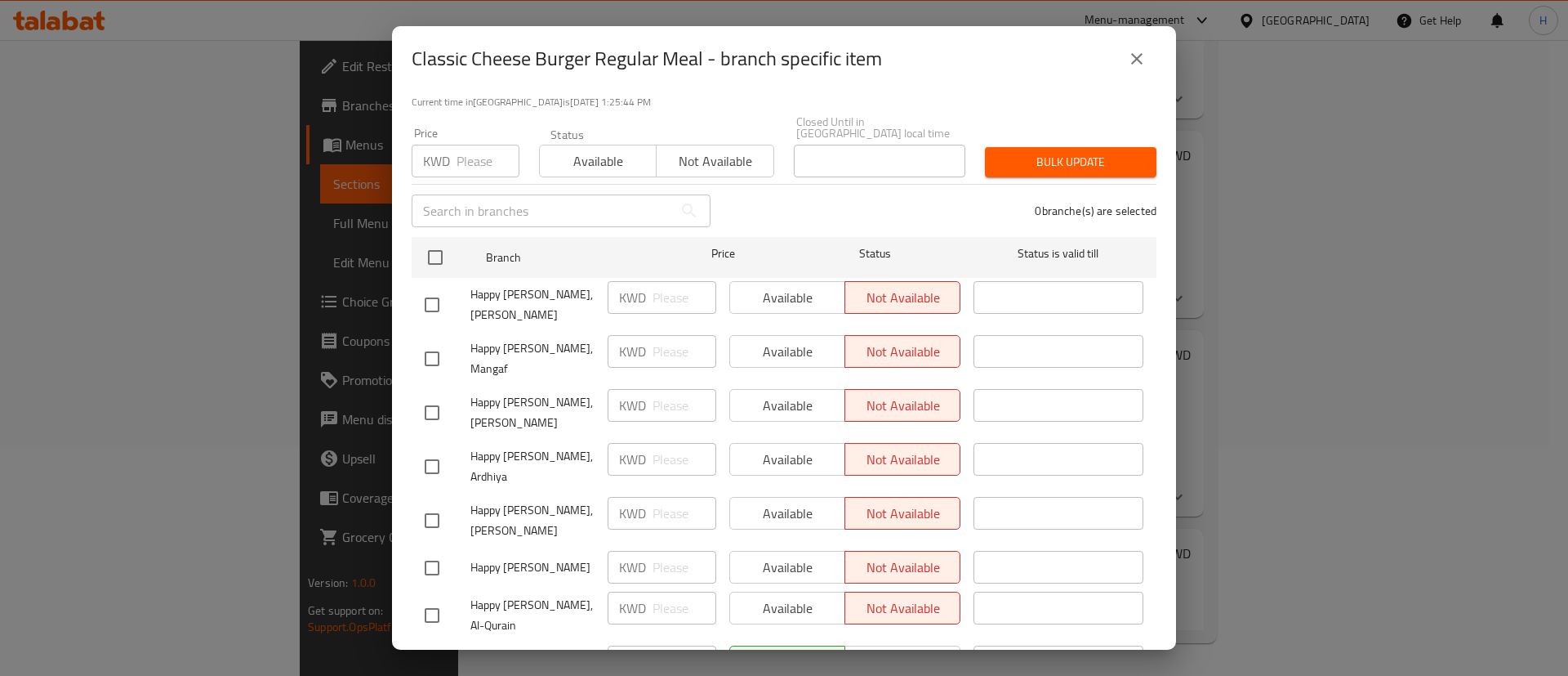
click at [428, 652] on input "checkbox" at bounding box center [432, 670] width 35 height 35
checkbox input "true"
click at [708, 153] on span "Not available" at bounding box center [715, 161] width 104 height 24
click at [1090, 152] on span "Bulk update" at bounding box center [1070, 162] width 146 height 20
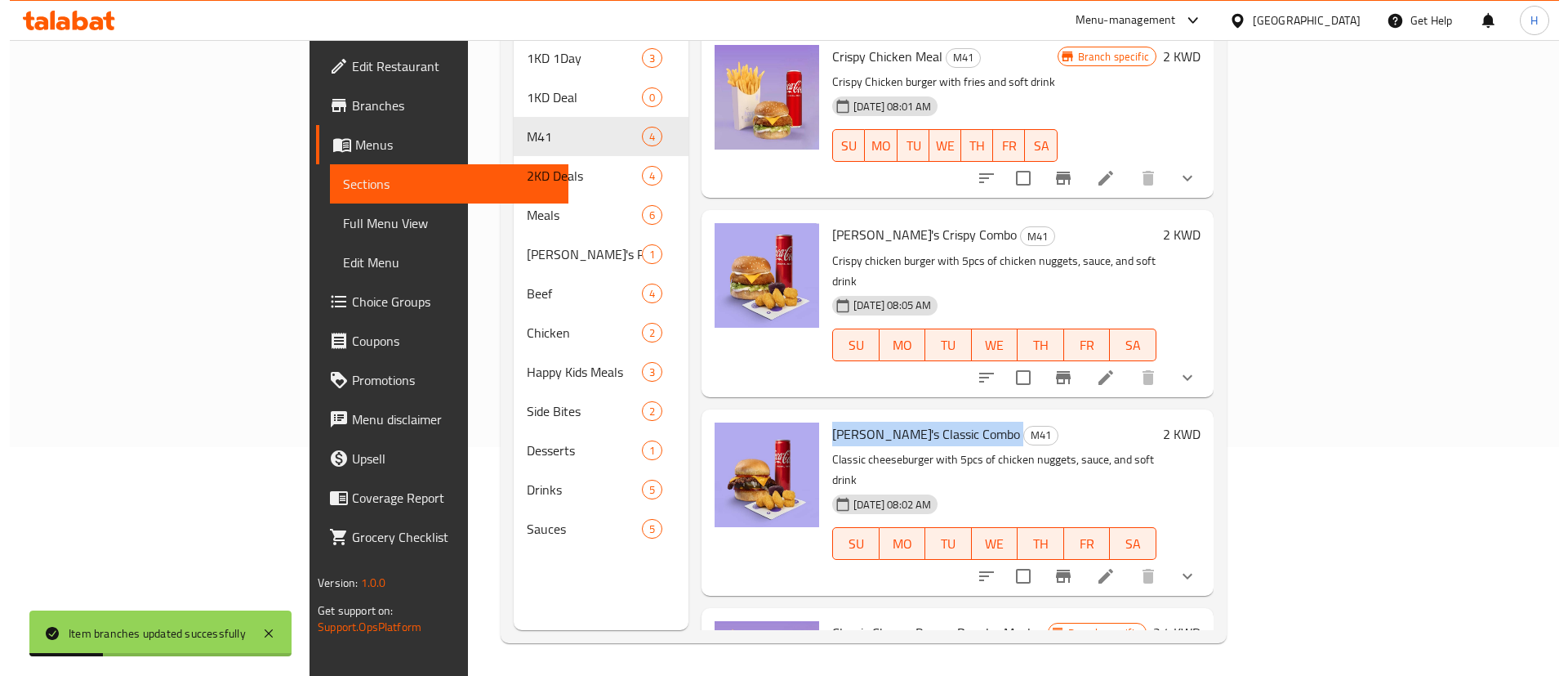
scroll to position [79, 0]
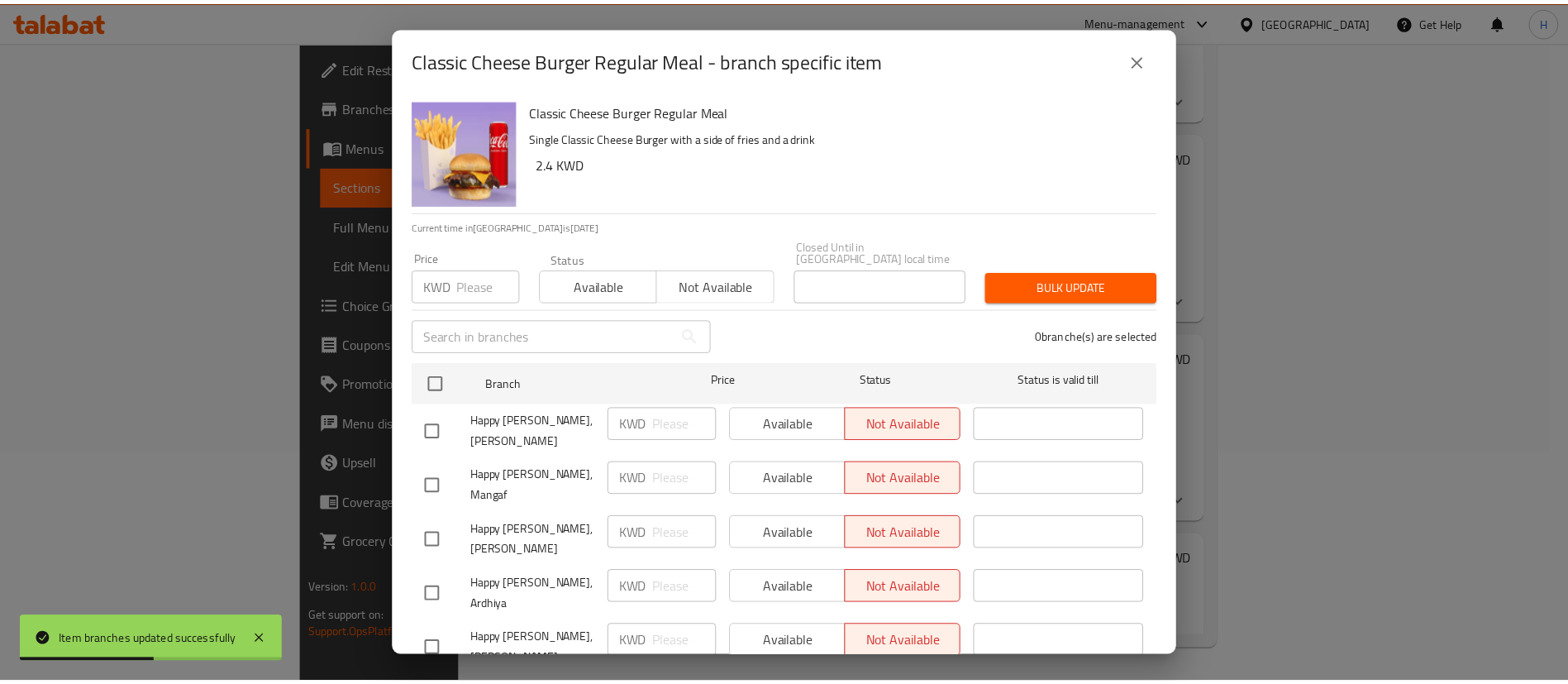
scroll to position [123, 0]
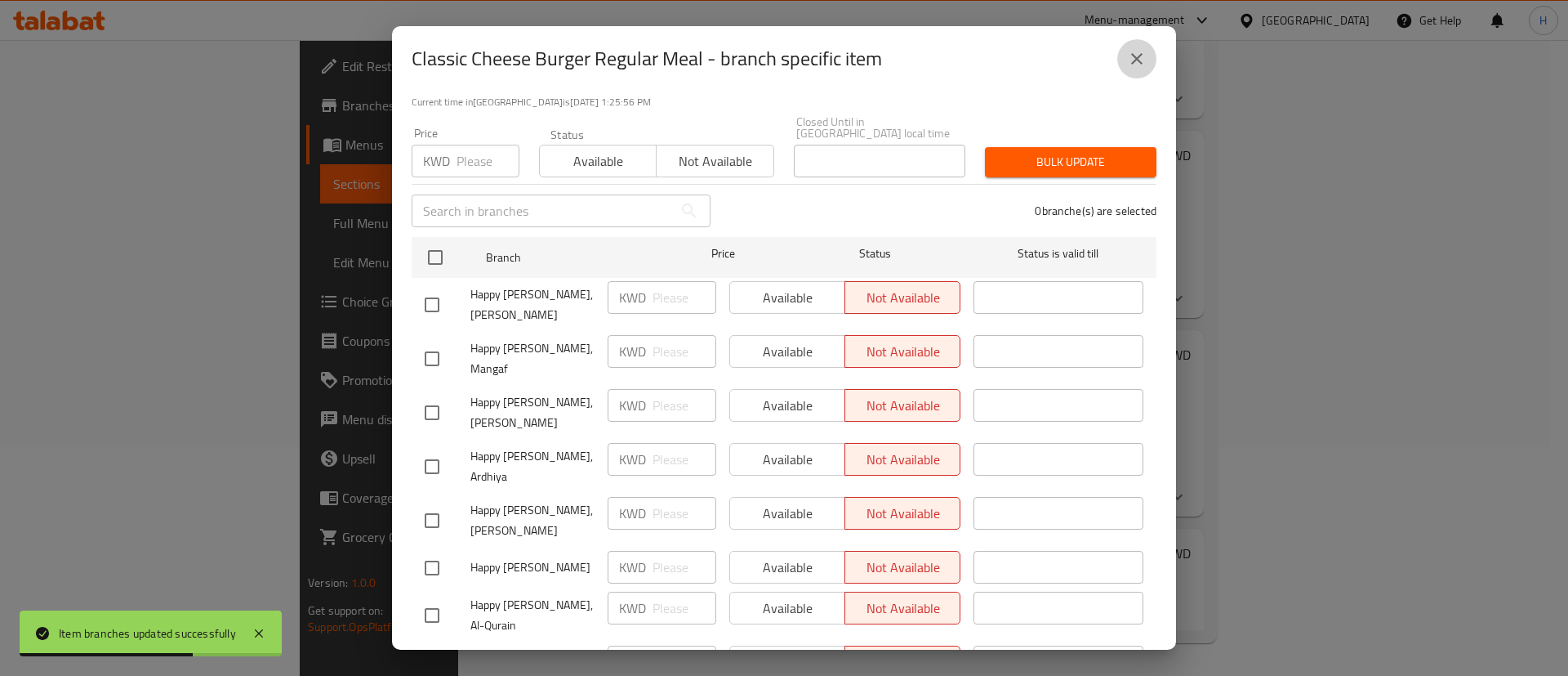
click at [1141, 46] on button "close" at bounding box center [1136, 58] width 39 height 39
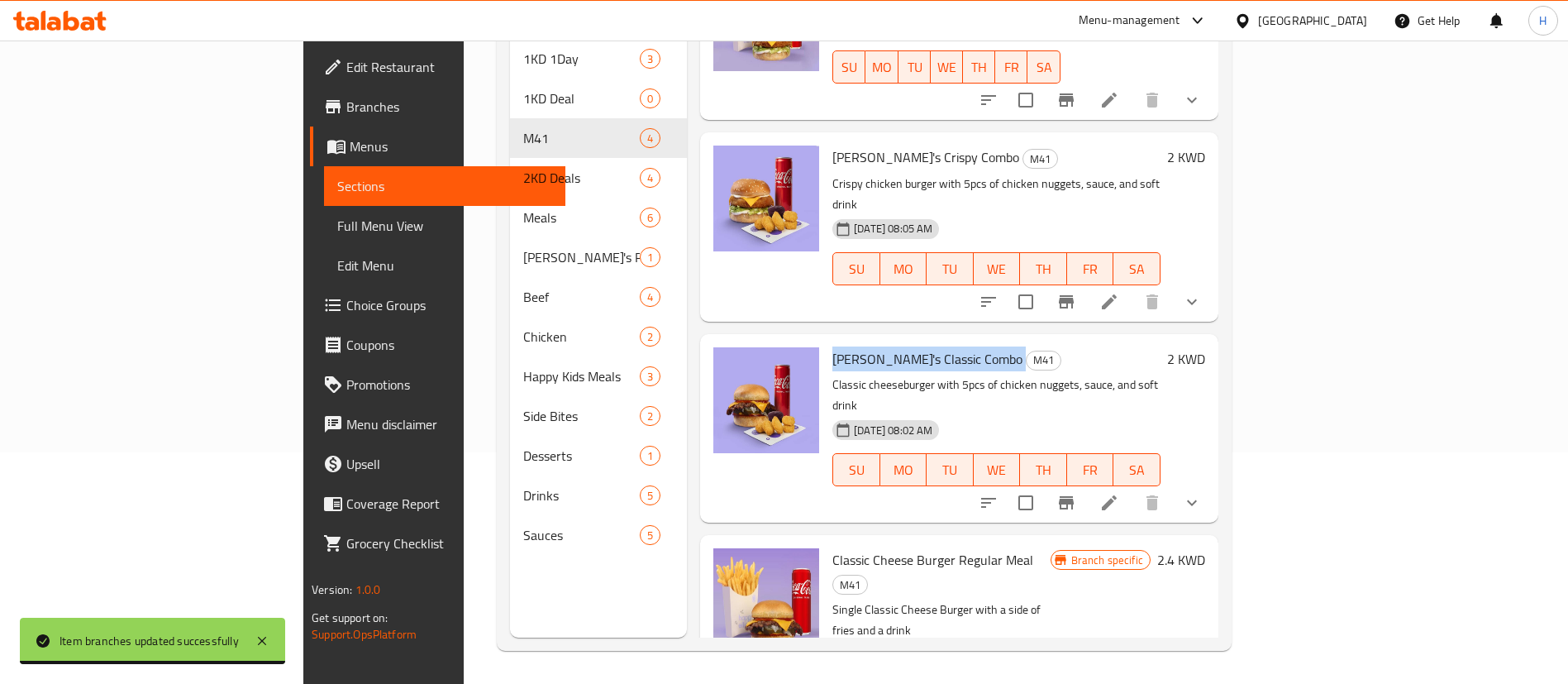
scroll to position [0, 0]
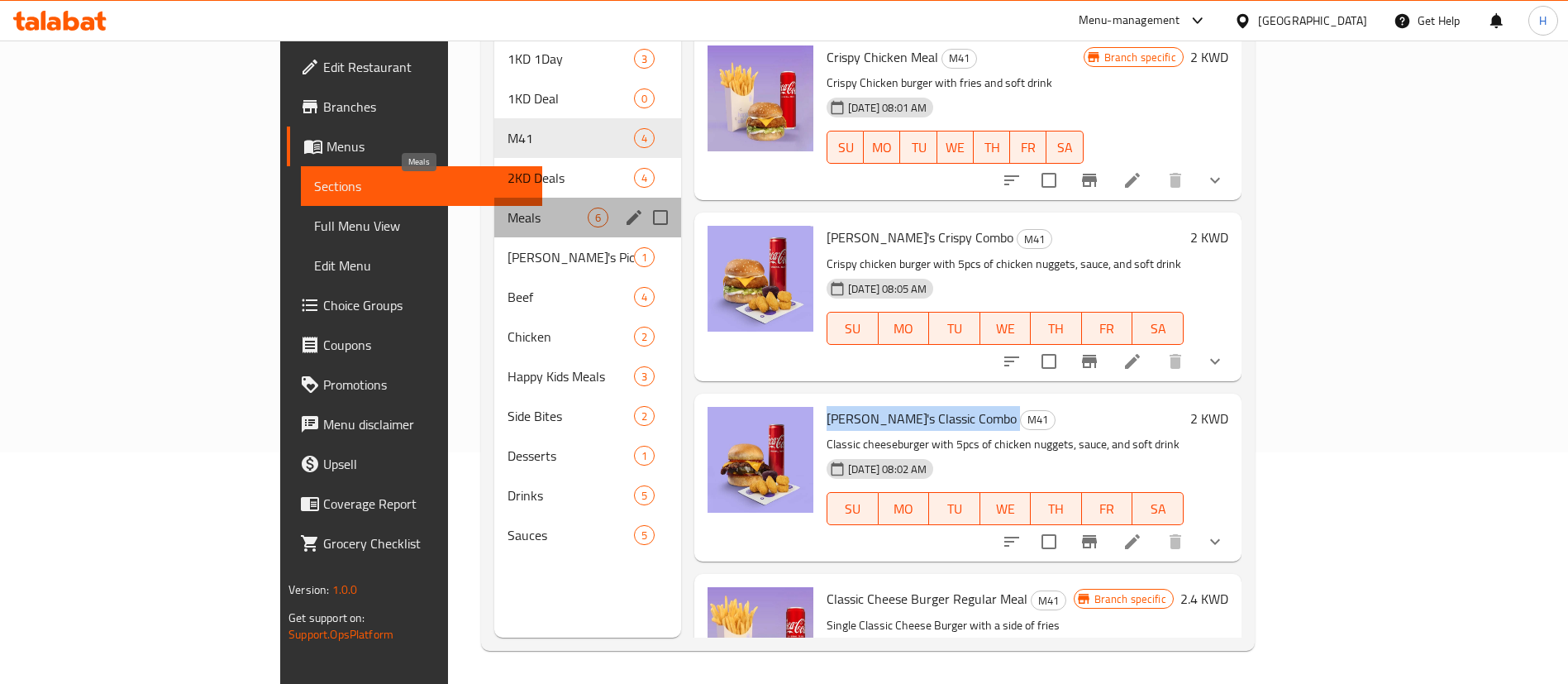
click at [507, 207] on span "Meals" at bounding box center [547, 217] width 80 height 20
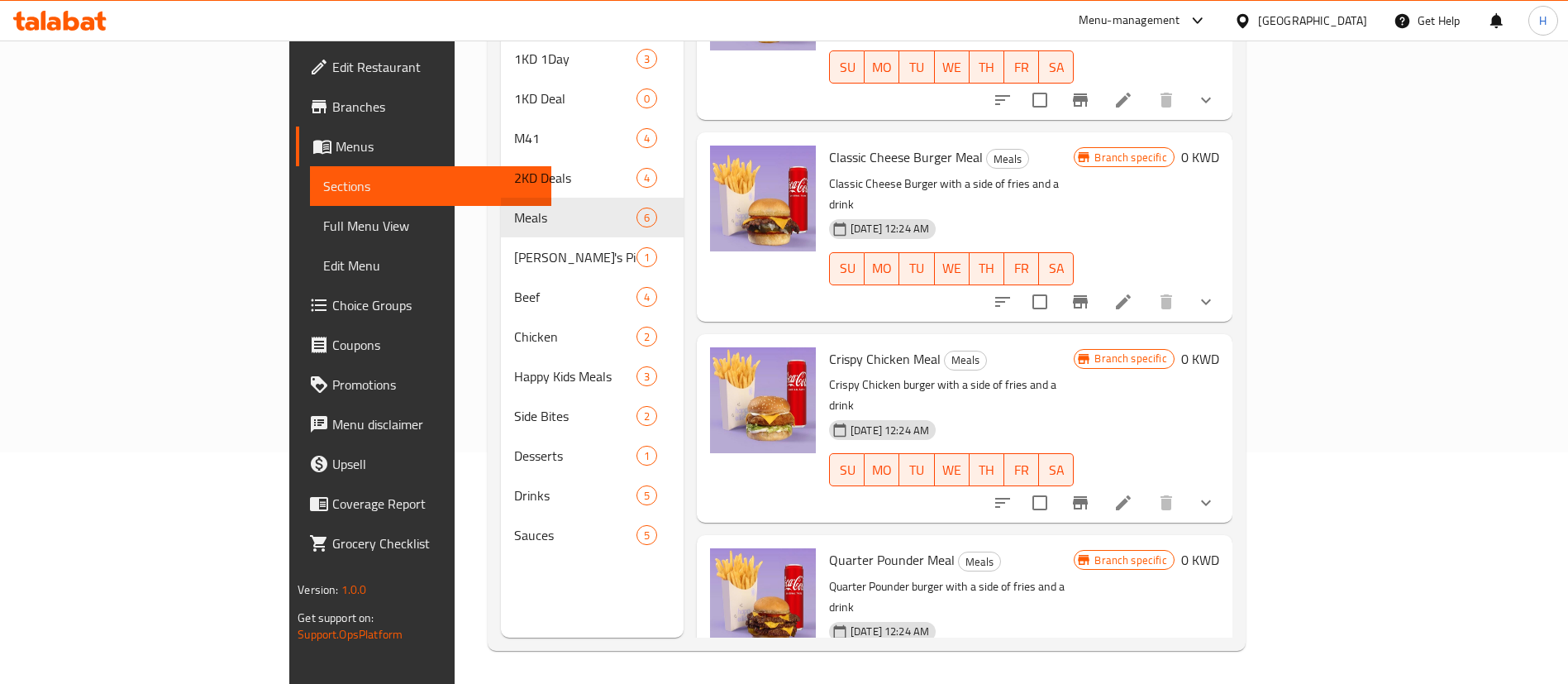
scroll to position [99, 0]
